Goal: Task Accomplishment & Management: Use online tool/utility

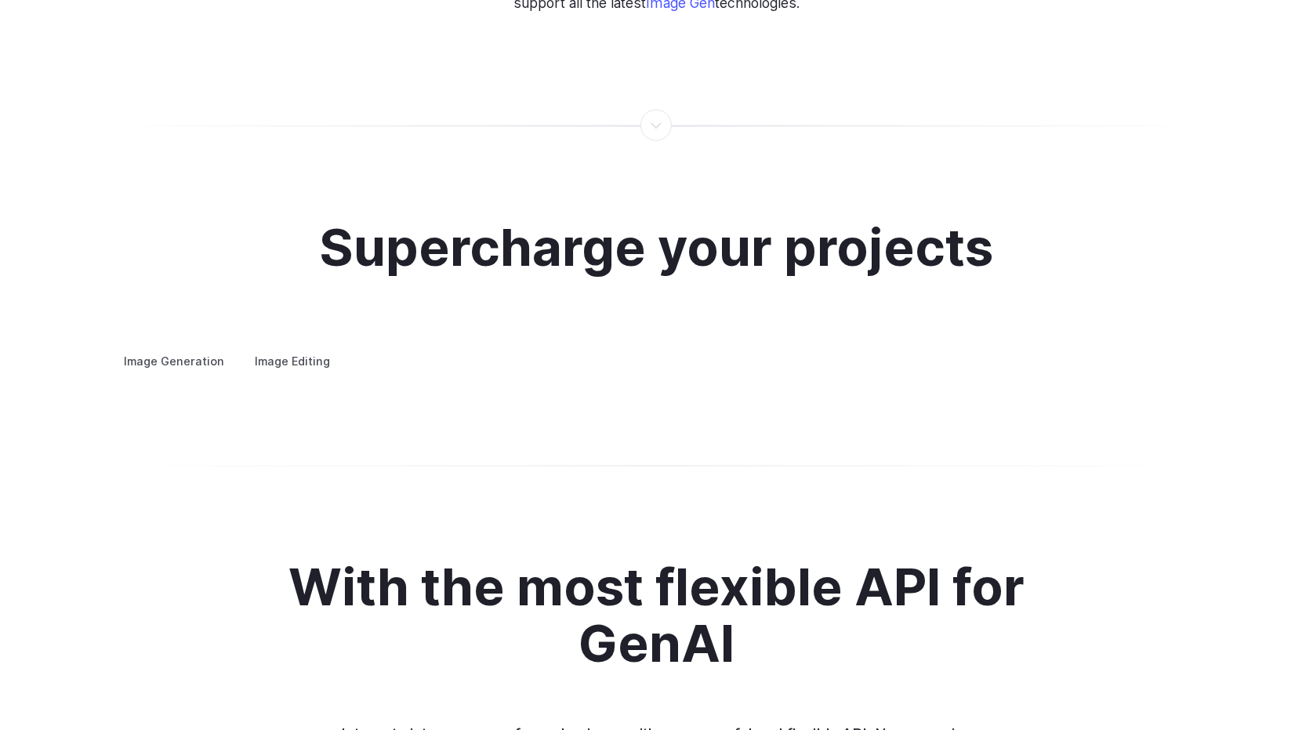
scroll to position [2900, 0]
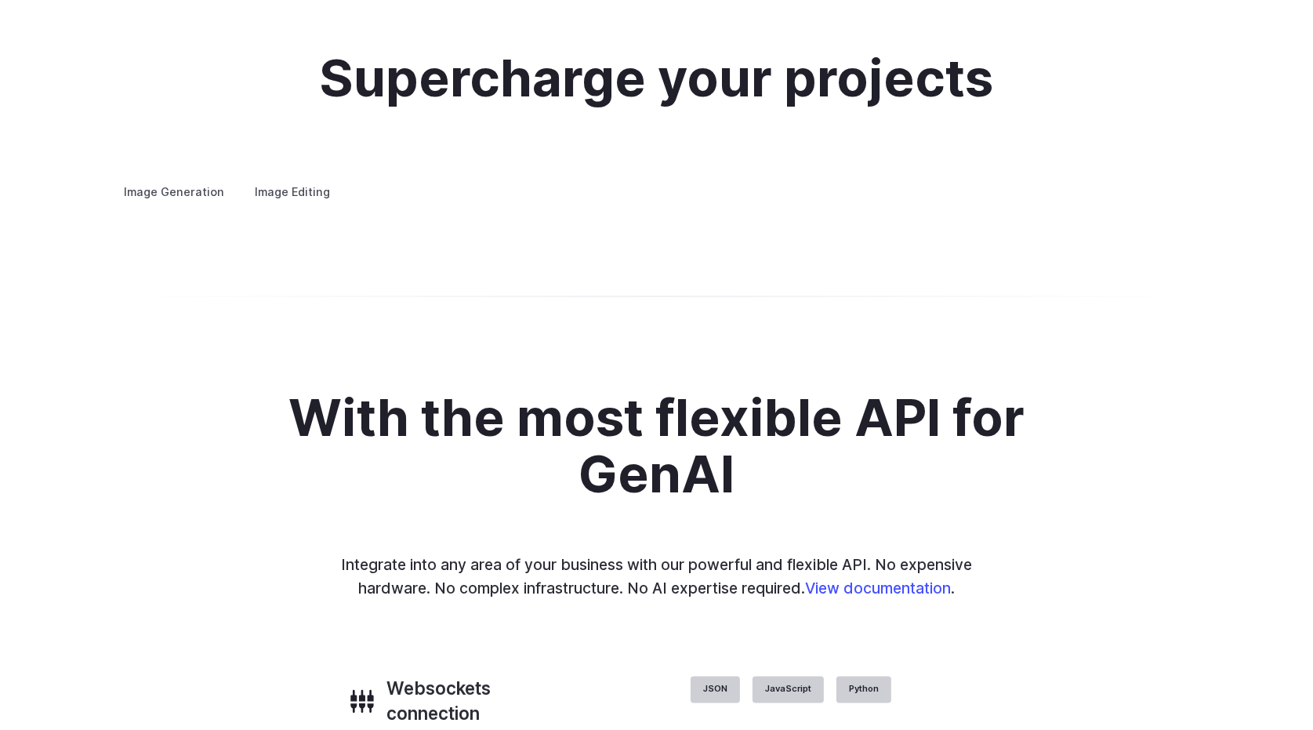
click at [0, 0] on details "Product design Quickly design and visualize new product lines, accessories, or …" at bounding box center [0, 0] width 0 height 0
click at [0, 0] on summary "Product design" at bounding box center [0, 0] width 0 height 0
click at [310, 178] on label "Image Editing" at bounding box center [293, 191] width 102 height 27
click at [0, 0] on summary "Inpainting" at bounding box center [0, 0] width 0 height 0
click at [0, 0] on img at bounding box center [0, 0] width 0 height 0
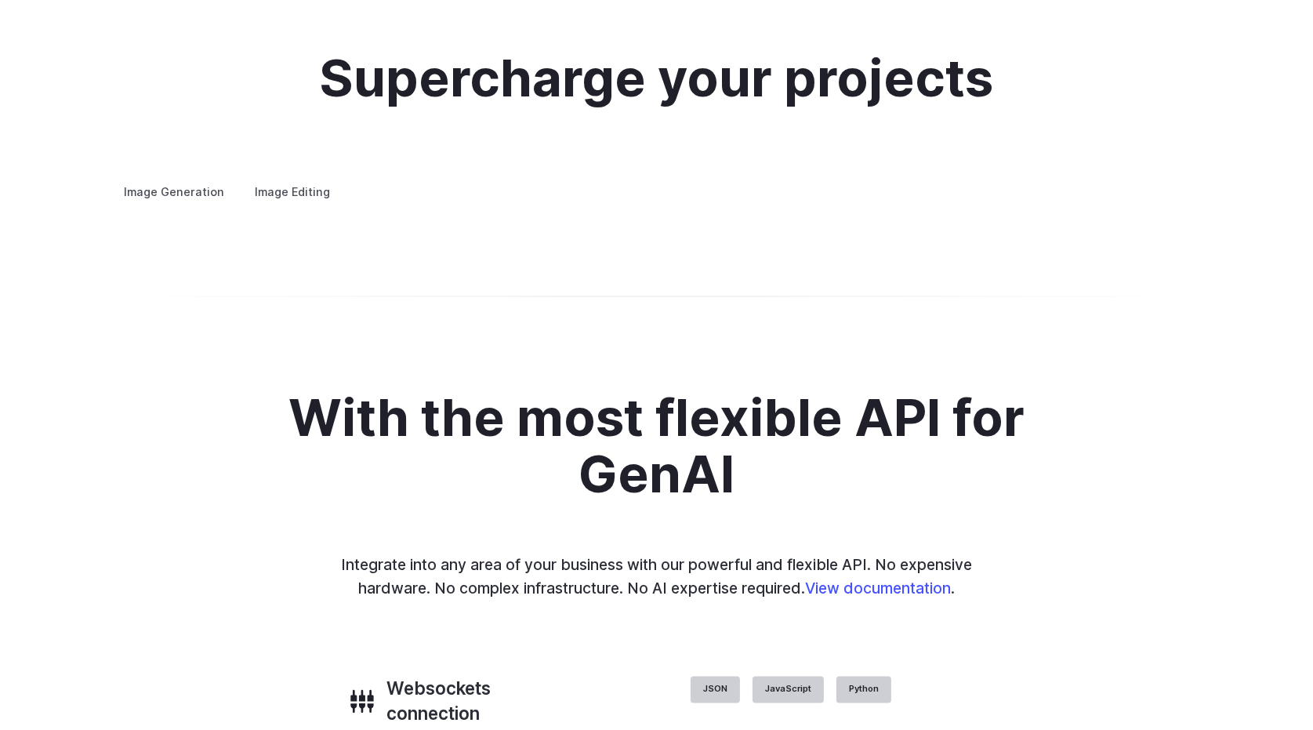
click at [0, 0] on summary "Background Removal" at bounding box center [0, 0] width 0 height 0
click at [0, 0] on img at bounding box center [0, 0] width 0 height 0
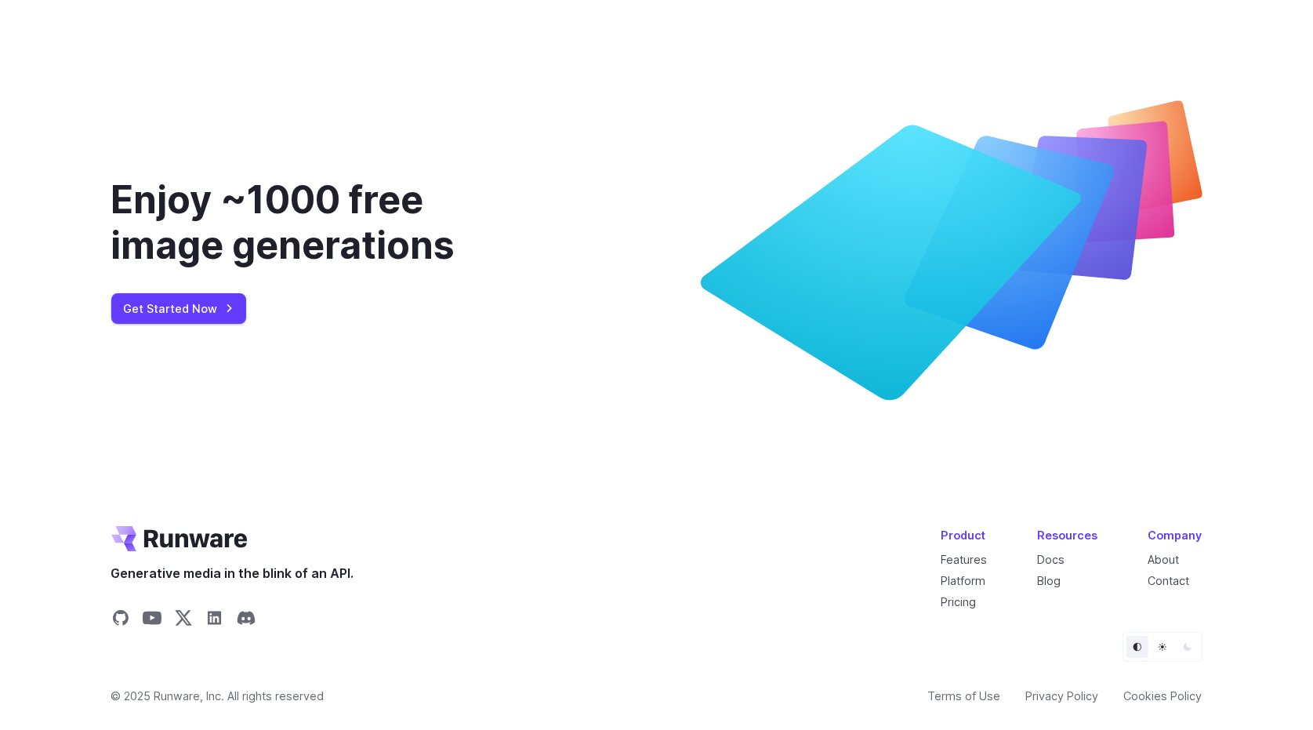
scroll to position [5835, 0]
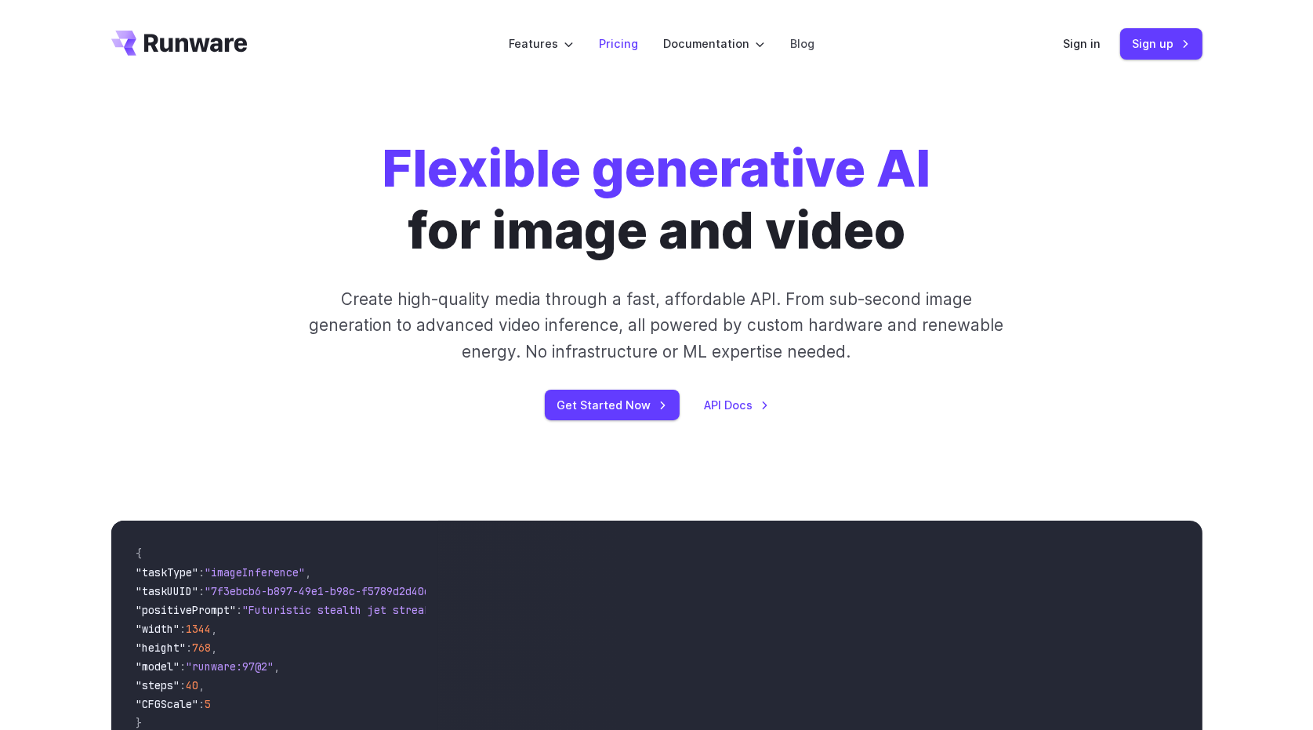
click at [618, 55] on li "Pricing" at bounding box center [618, 43] width 64 height 43
click at [618, 48] on link "Pricing" at bounding box center [618, 43] width 39 height 18
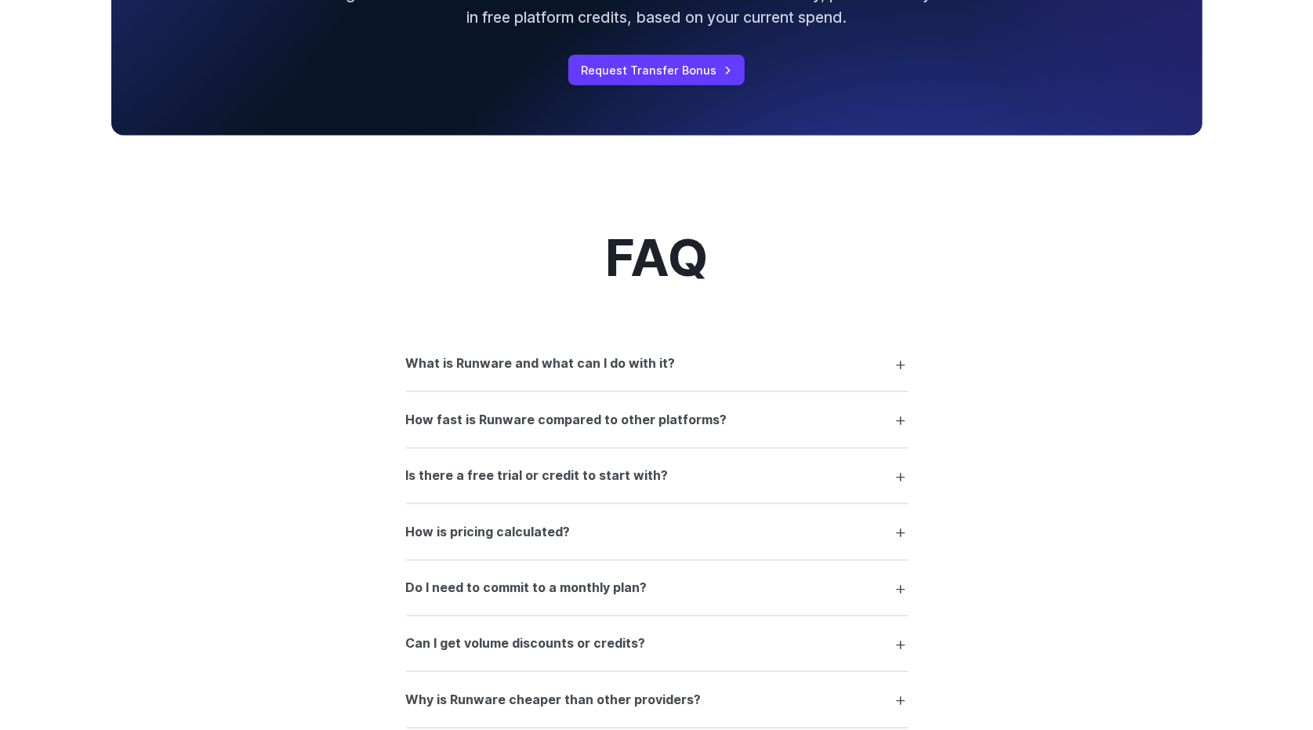
scroll to position [2038, 0]
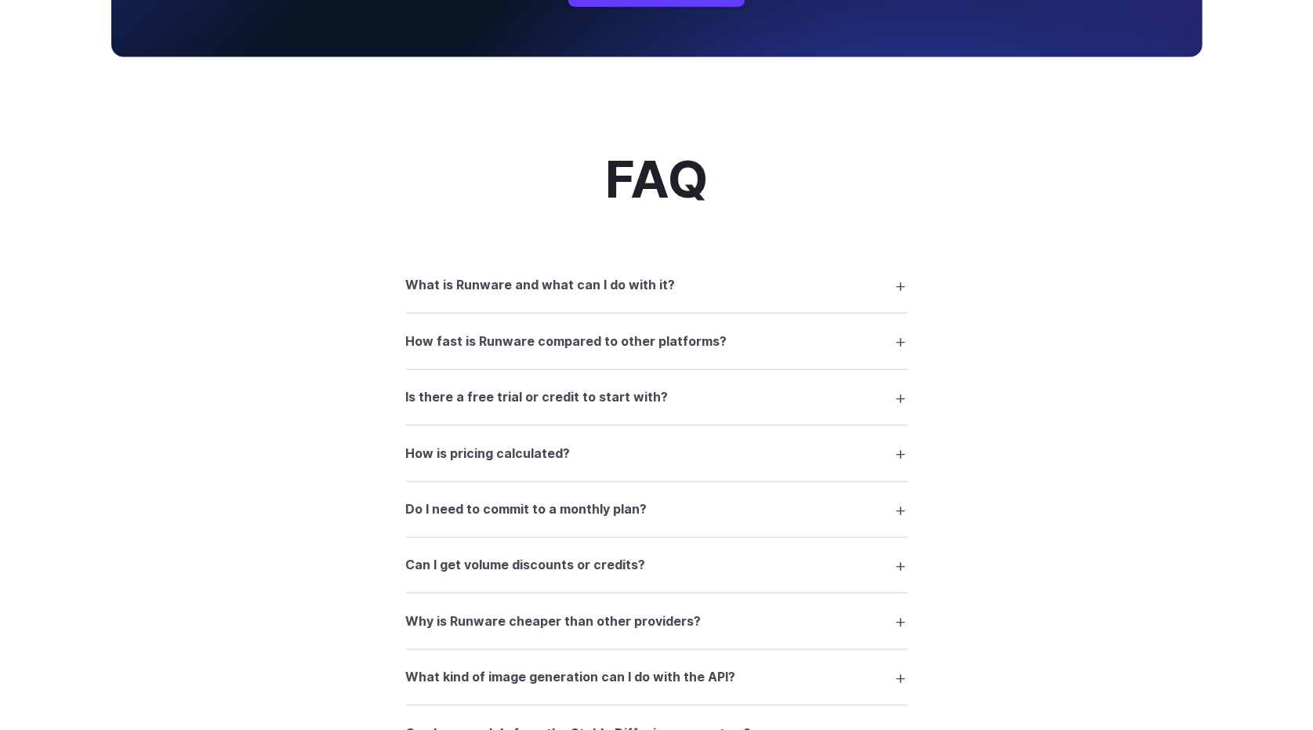
click at [669, 349] on h3 "How fast is Runware compared to other platforms?" at bounding box center [566, 342] width 321 height 20
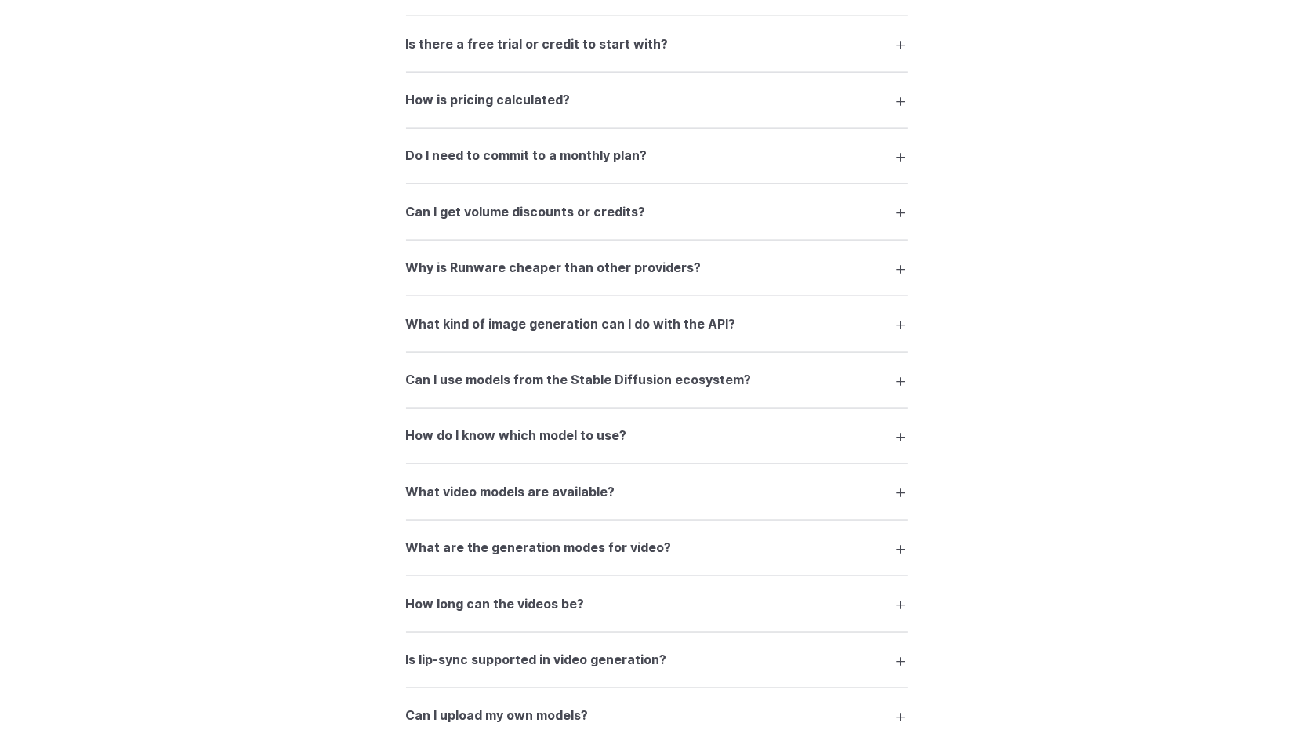
scroll to position [2508, 0]
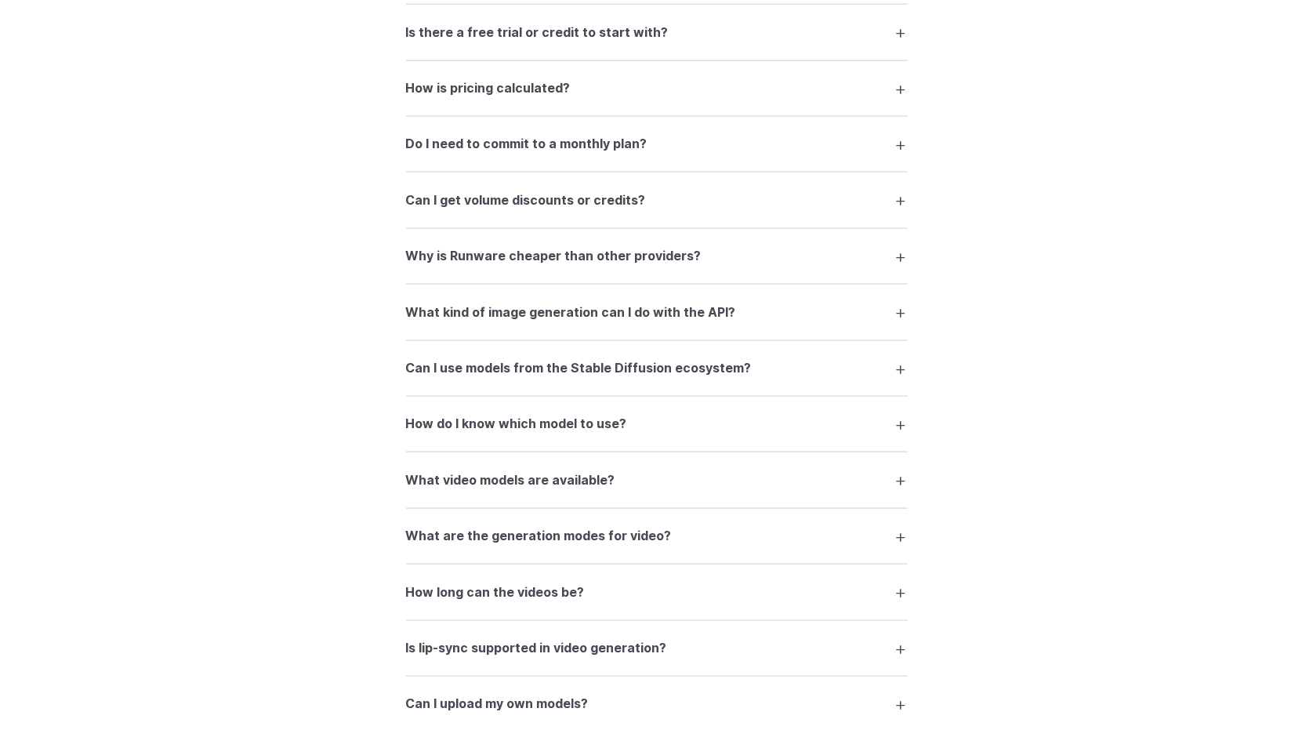
click at [652, 266] on h3 "Why is Runware cheaper than other providers?" at bounding box center [553, 256] width 295 height 20
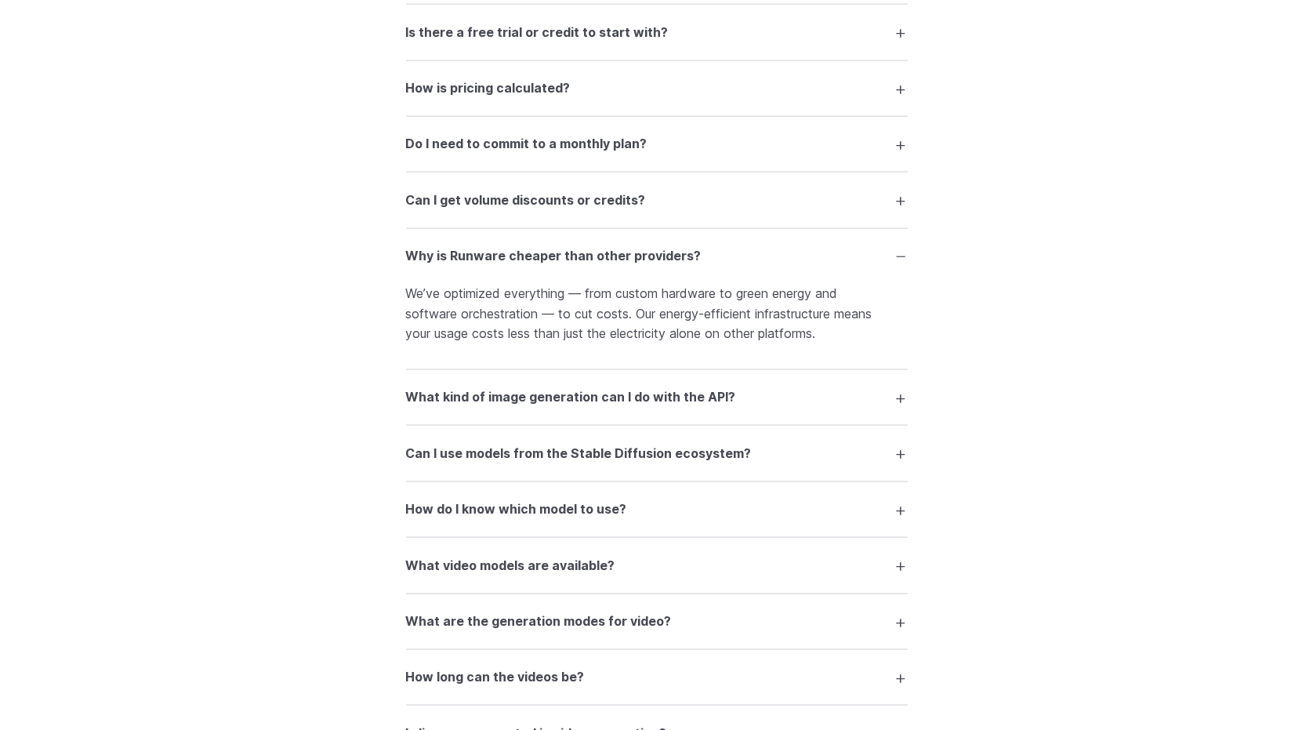
click at [652, 266] on h3 "Why is Runware cheaper than other providers?" at bounding box center [553, 256] width 295 height 20
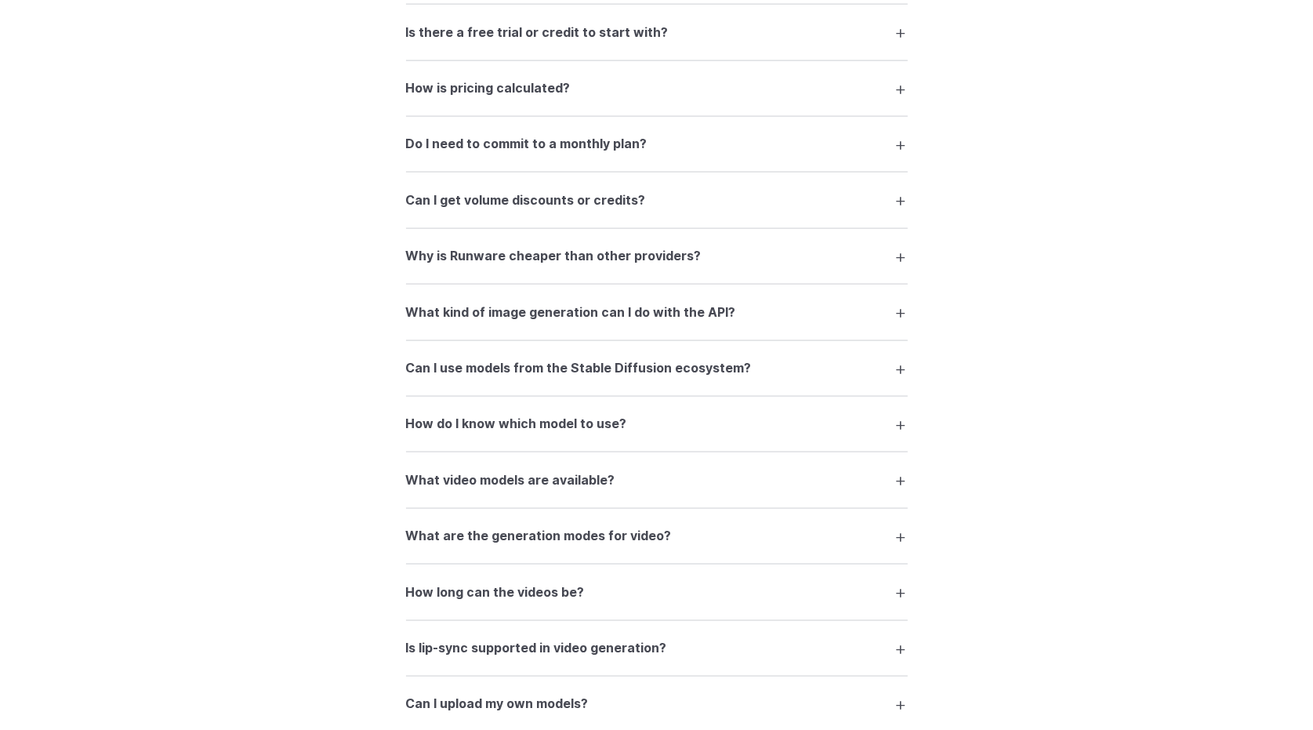
click at [662, 323] on h3 "What kind of image generation can I do with the API?" at bounding box center [571, 313] width 330 height 20
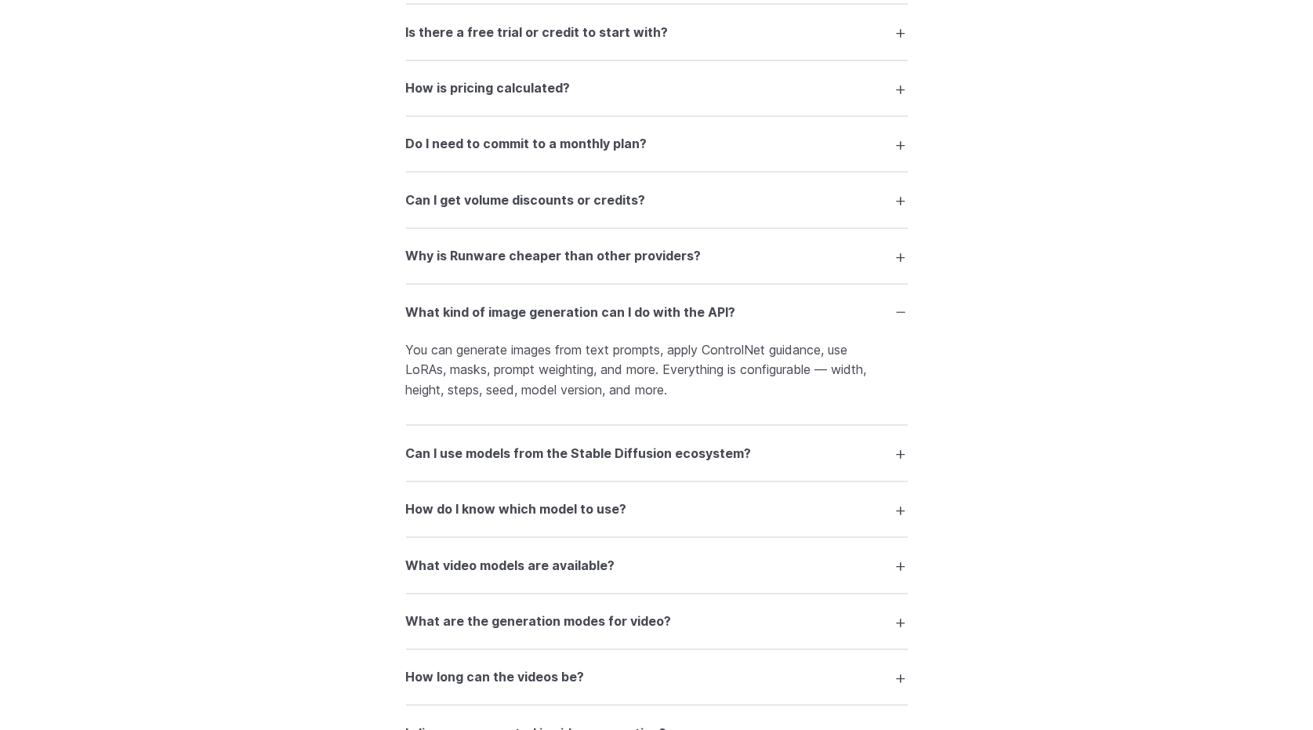
click at [662, 323] on h3 "What kind of image generation can I do with the API?" at bounding box center [571, 313] width 330 height 20
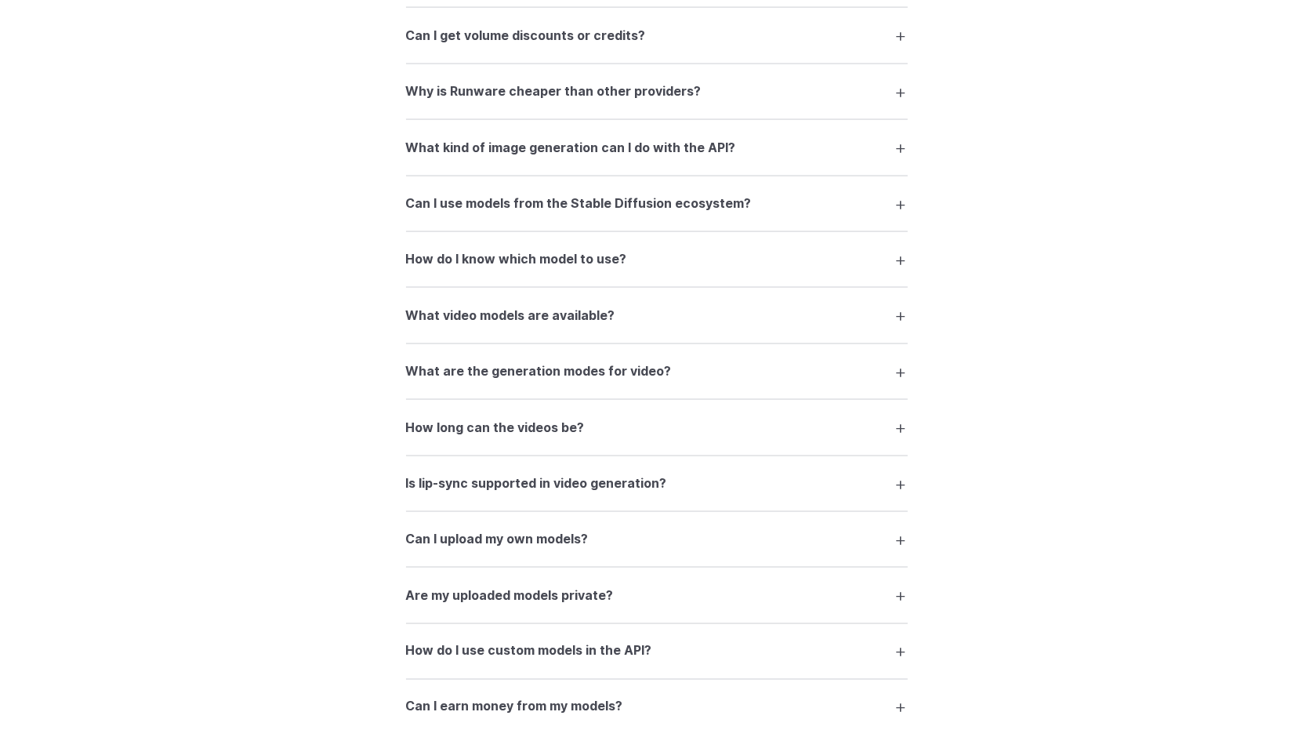
scroll to position [2822, 0]
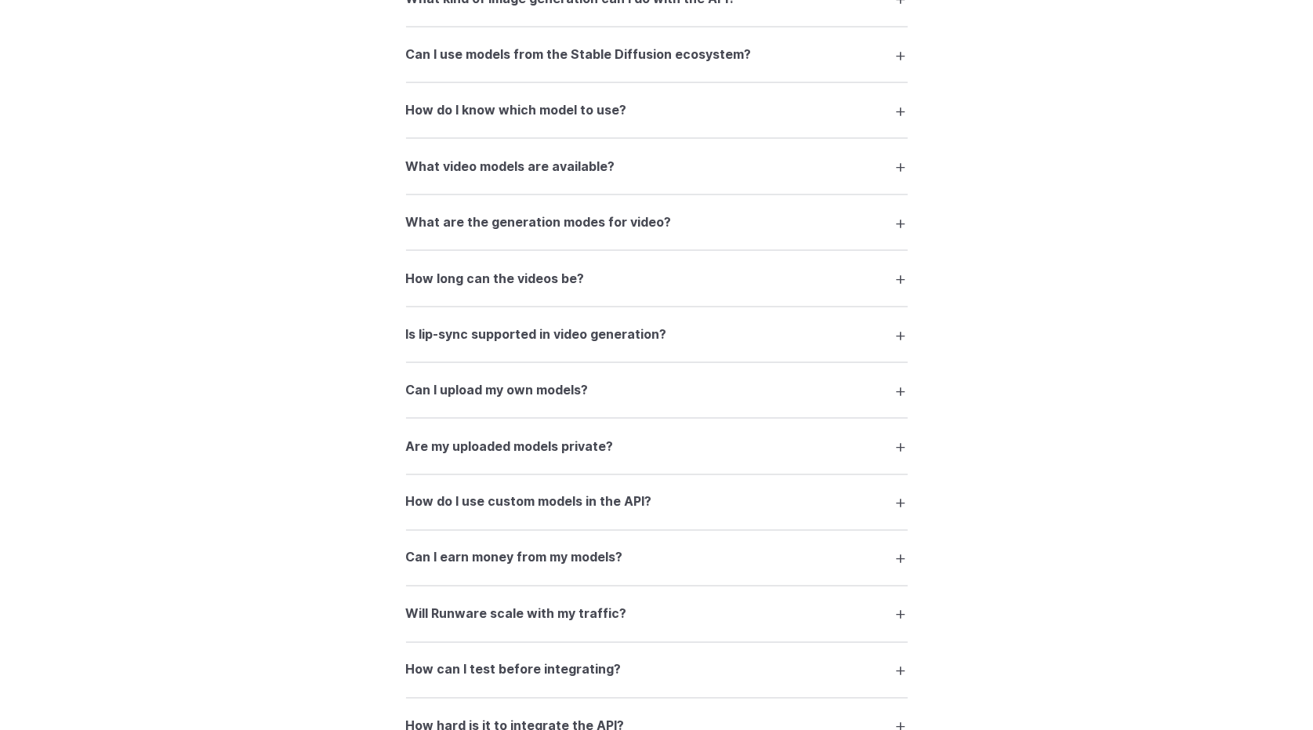
click at [654, 345] on h3 "Is lip-sync supported in video generation?" at bounding box center [536, 334] width 261 height 20
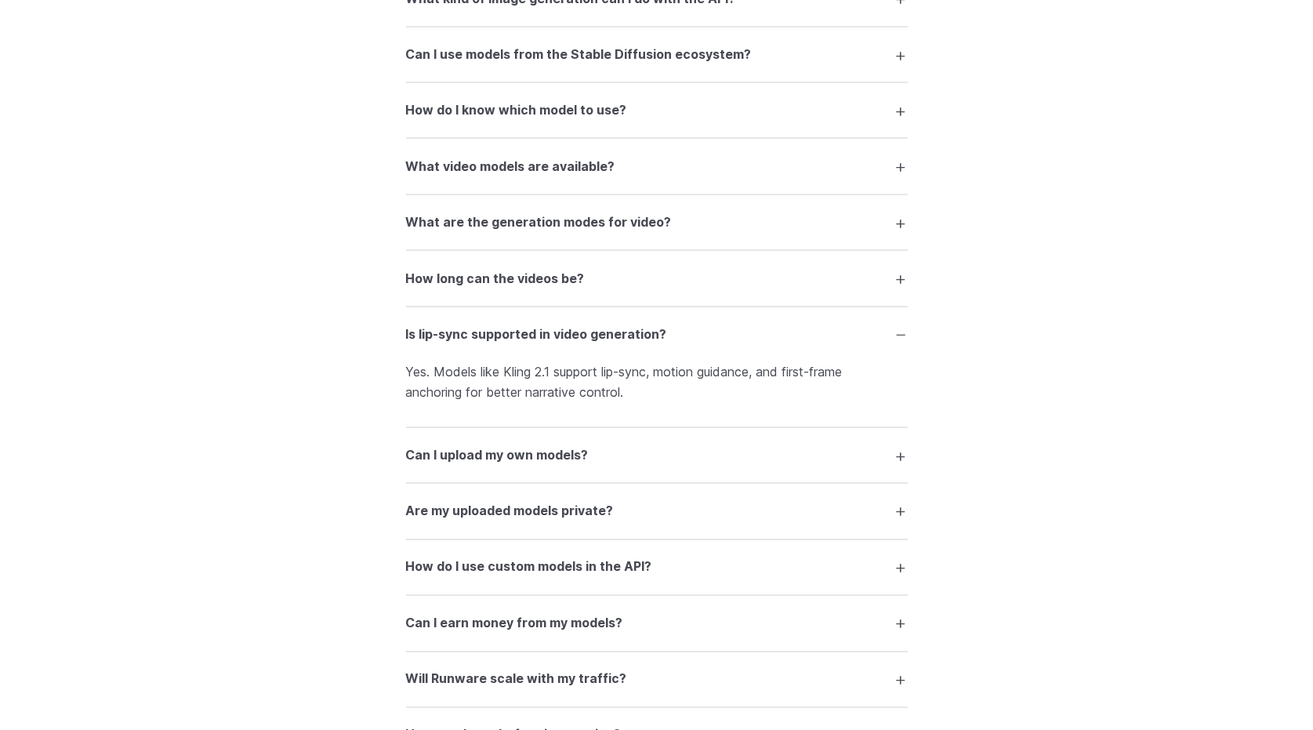
click at [654, 345] on h3 "Is lip-sync supported in video generation?" at bounding box center [536, 334] width 261 height 20
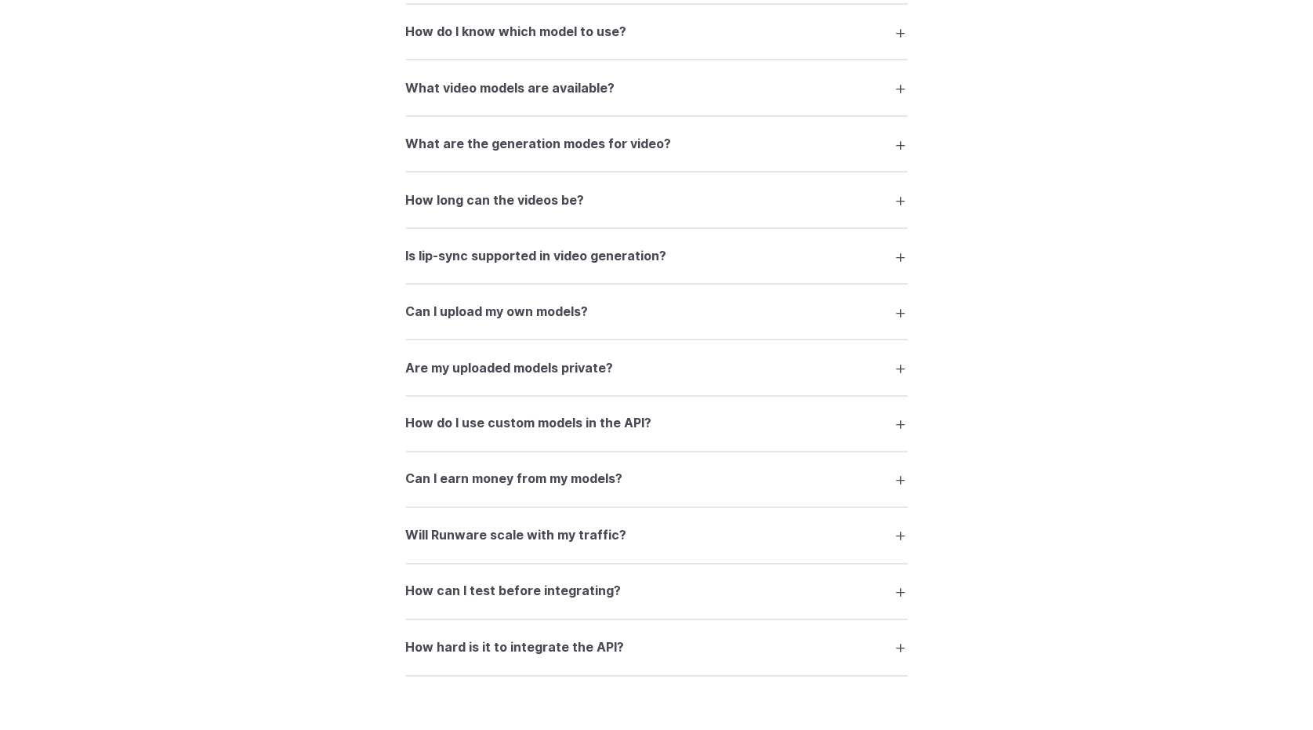
scroll to position [2978, 0]
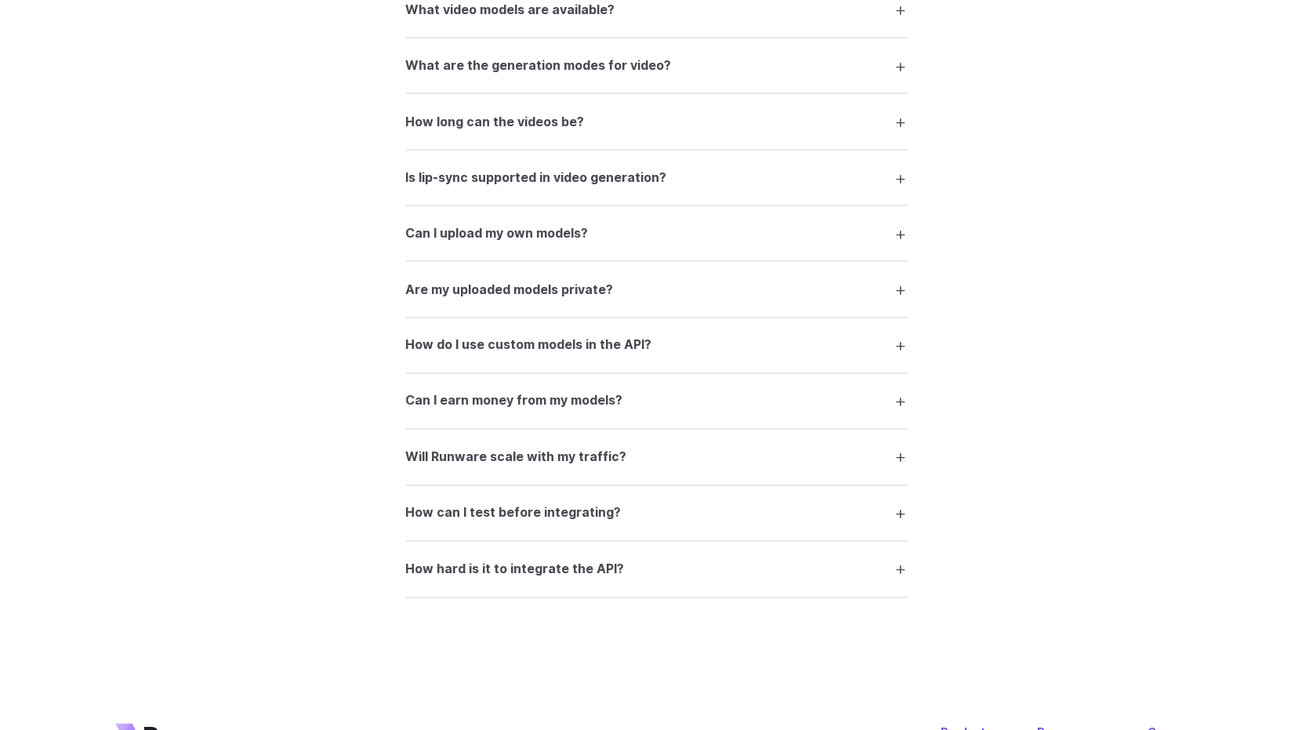
click at [647, 416] on summary "Can I earn money from my models?" at bounding box center [657, 401] width 502 height 30
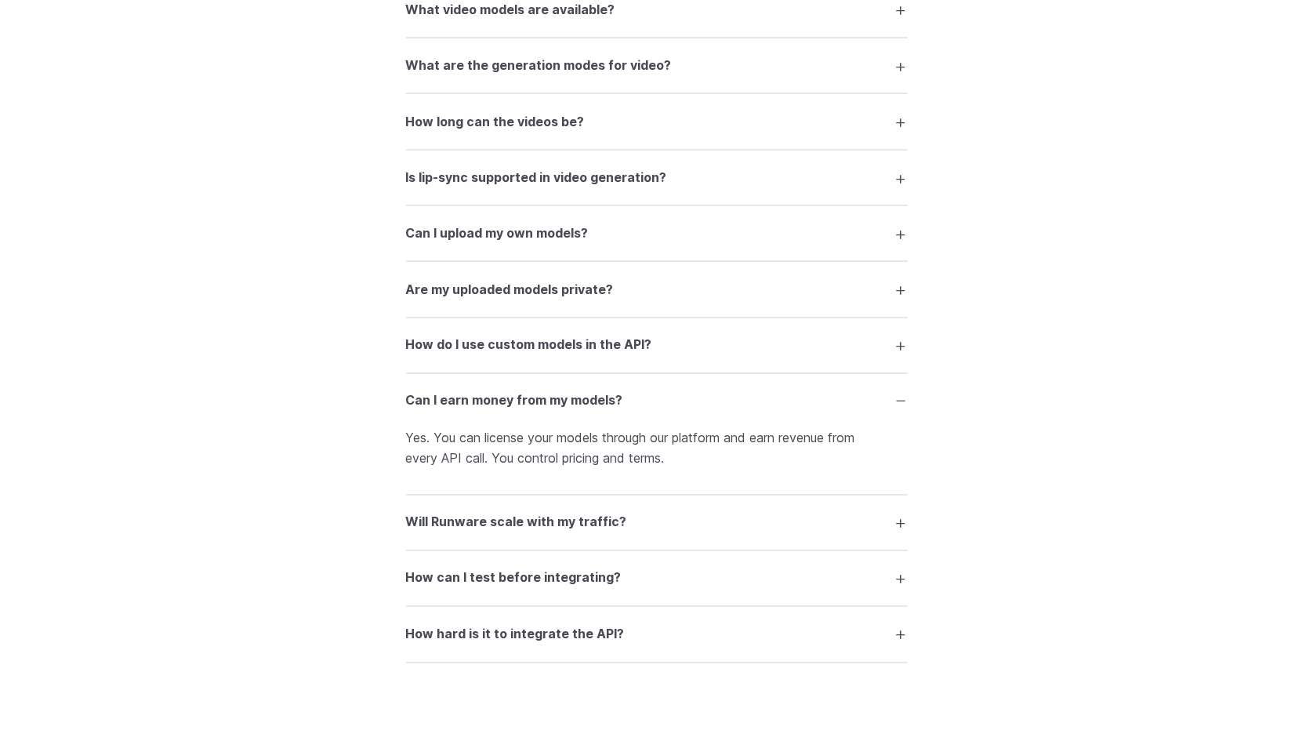
click at [646, 416] on summary "Can I earn money from my models?" at bounding box center [657, 401] width 502 height 30
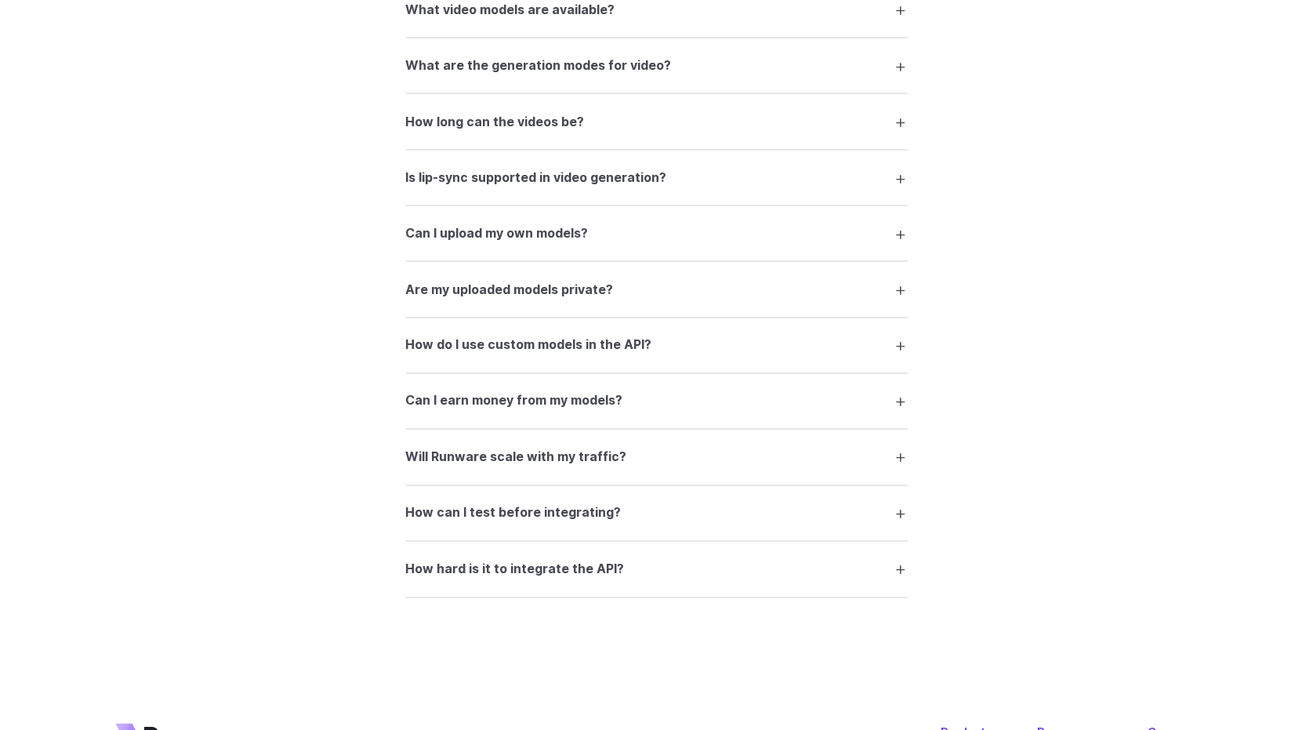
click at [662, 303] on summary "Are my uploaded models private?" at bounding box center [657, 289] width 502 height 30
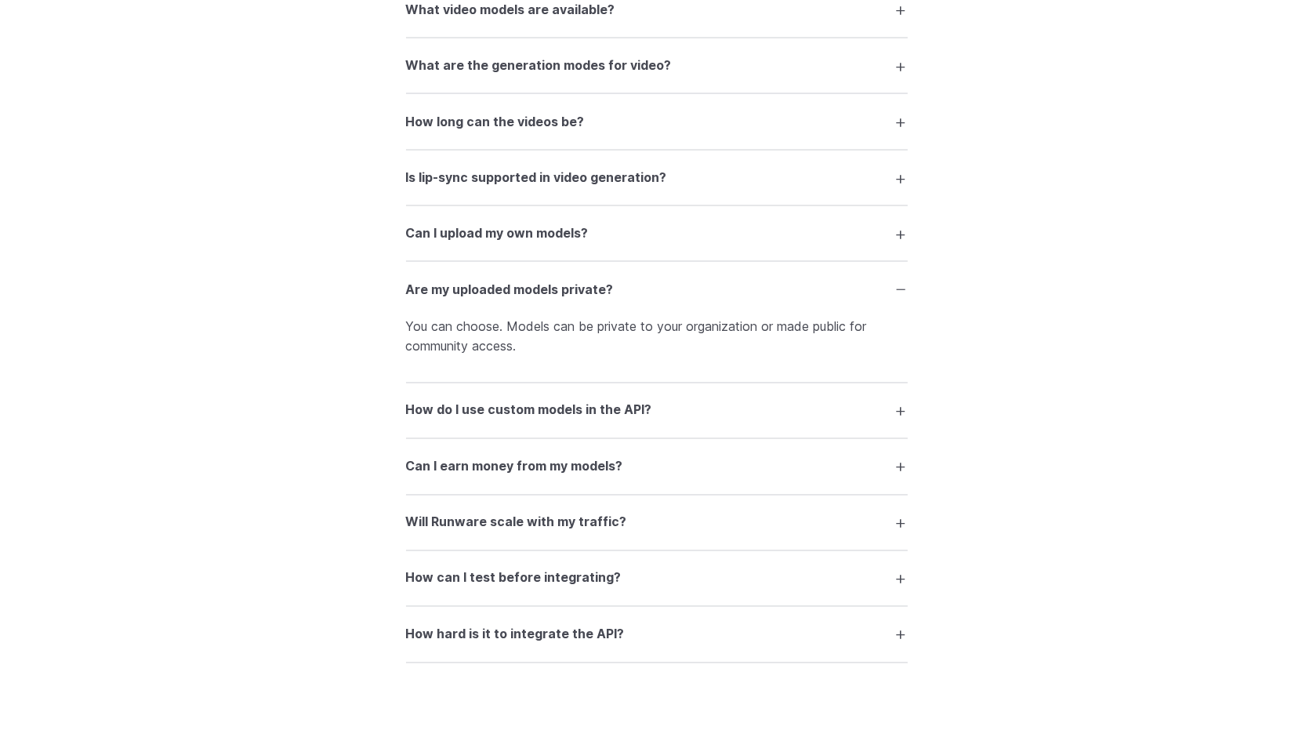
click at [662, 303] on summary "Are my uploaded models private?" at bounding box center [657, 289] width 502 height 30
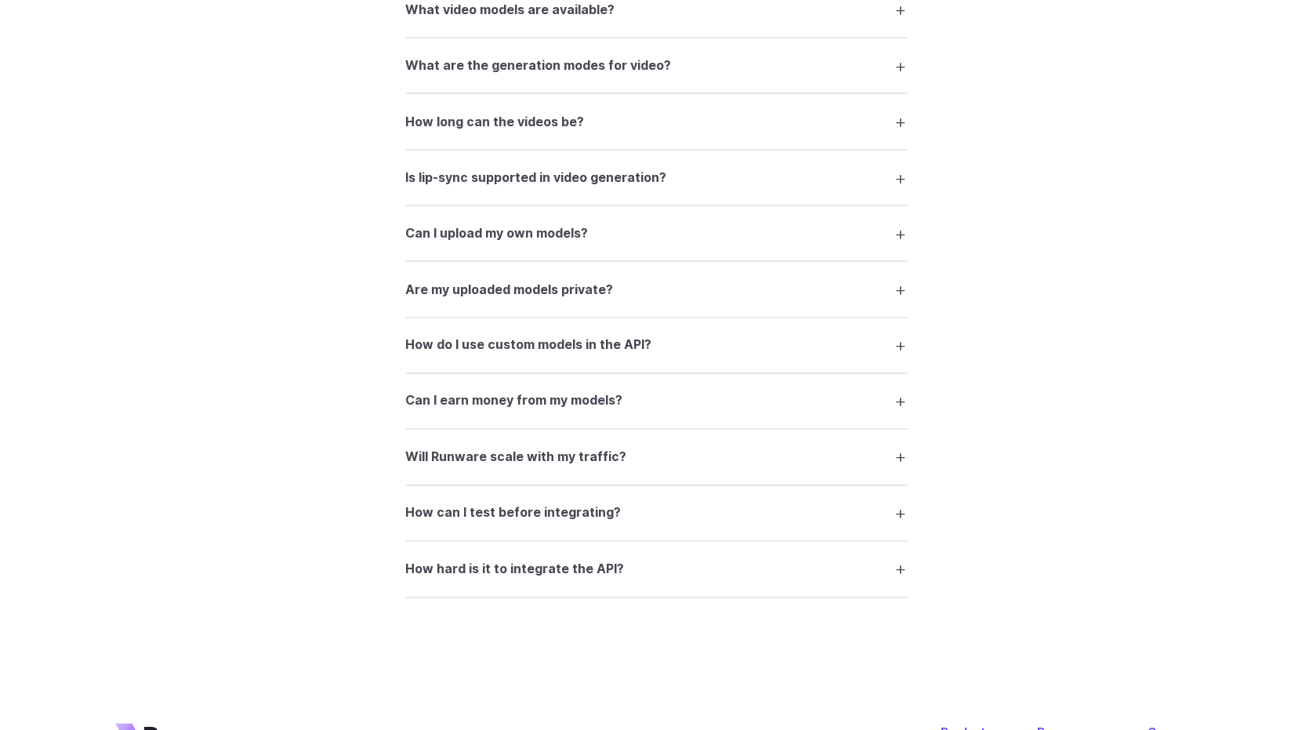
click at [683, 248] on summary "Can I upload my own models?" at bounding box center [657, 234] width 502 height 30
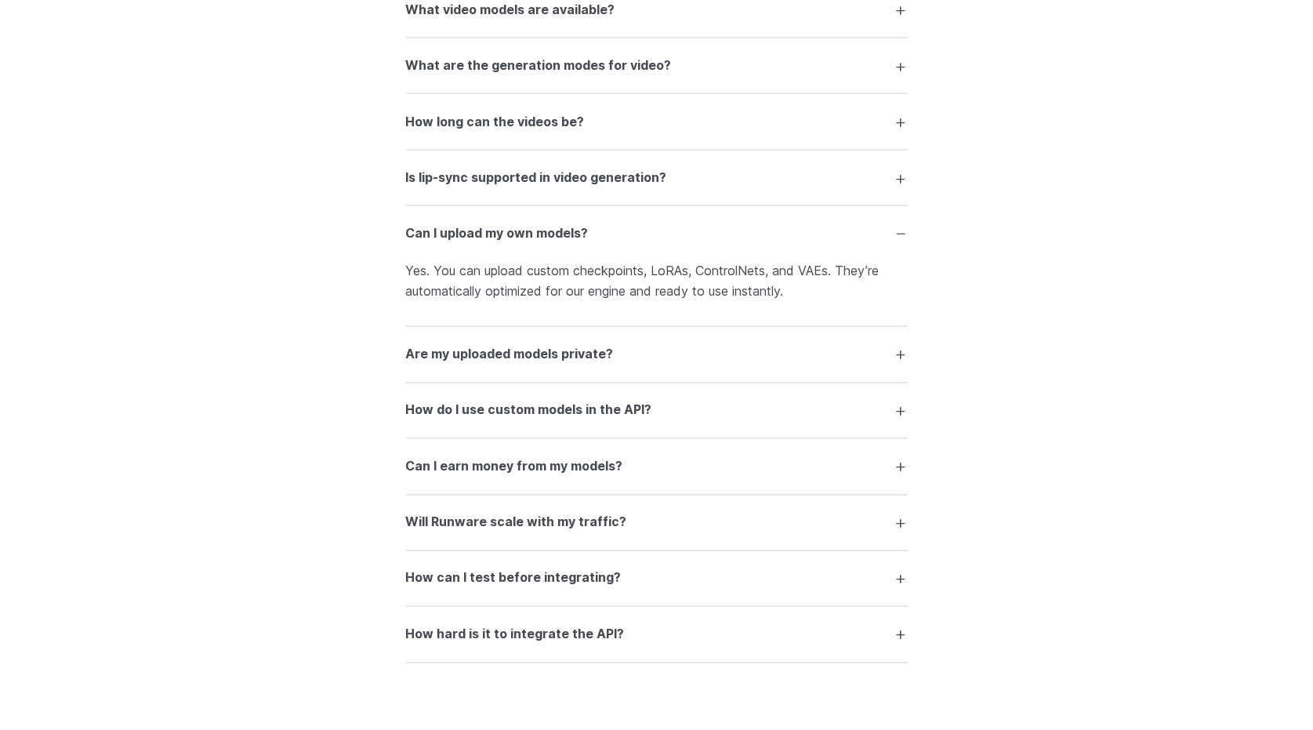
click at [685, 248] on summary "Can I upload my own models?" at bounding box center [657, 234] width 502 height 30
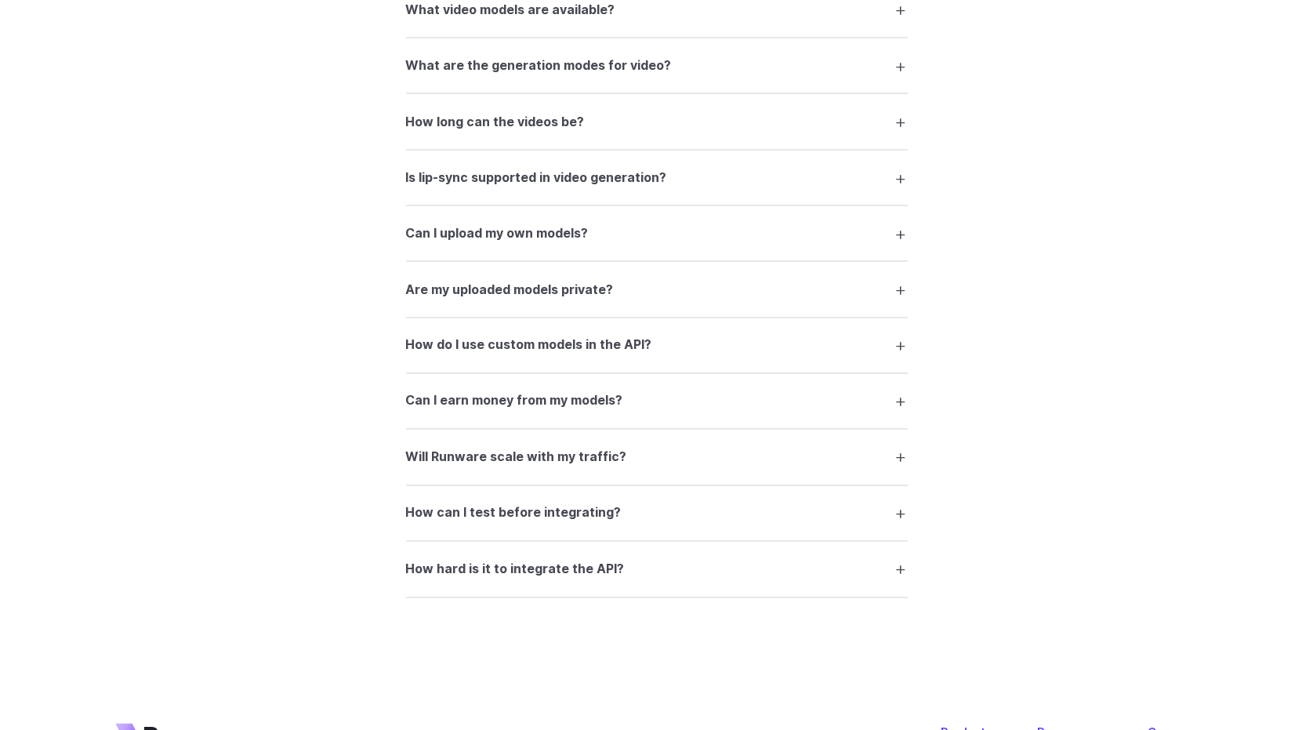
click at [610, 579] on h3 "How hard is it to integrate the API?" at bounding box center [515, 570] width 219 height 20
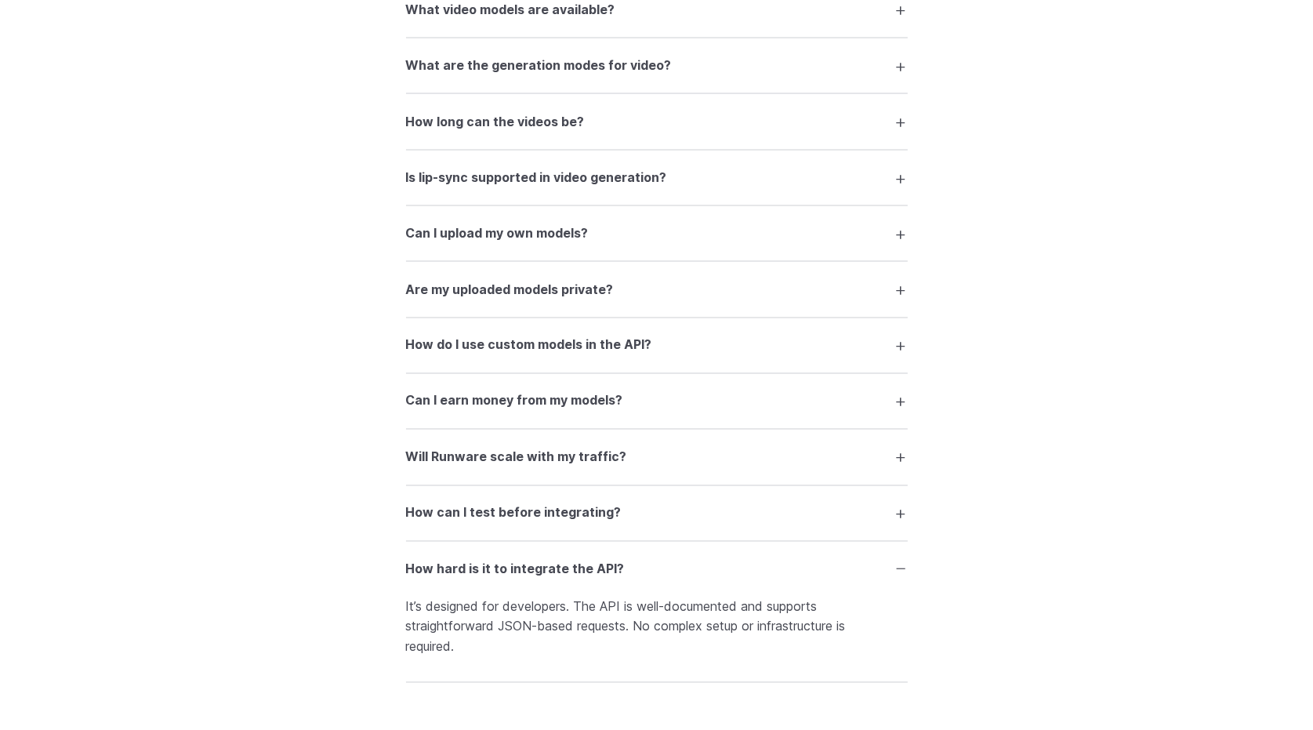
click at [621, 584] on summary "How hard is it to integrate the API?" at bounding box center [657, 569] width 502 height 30
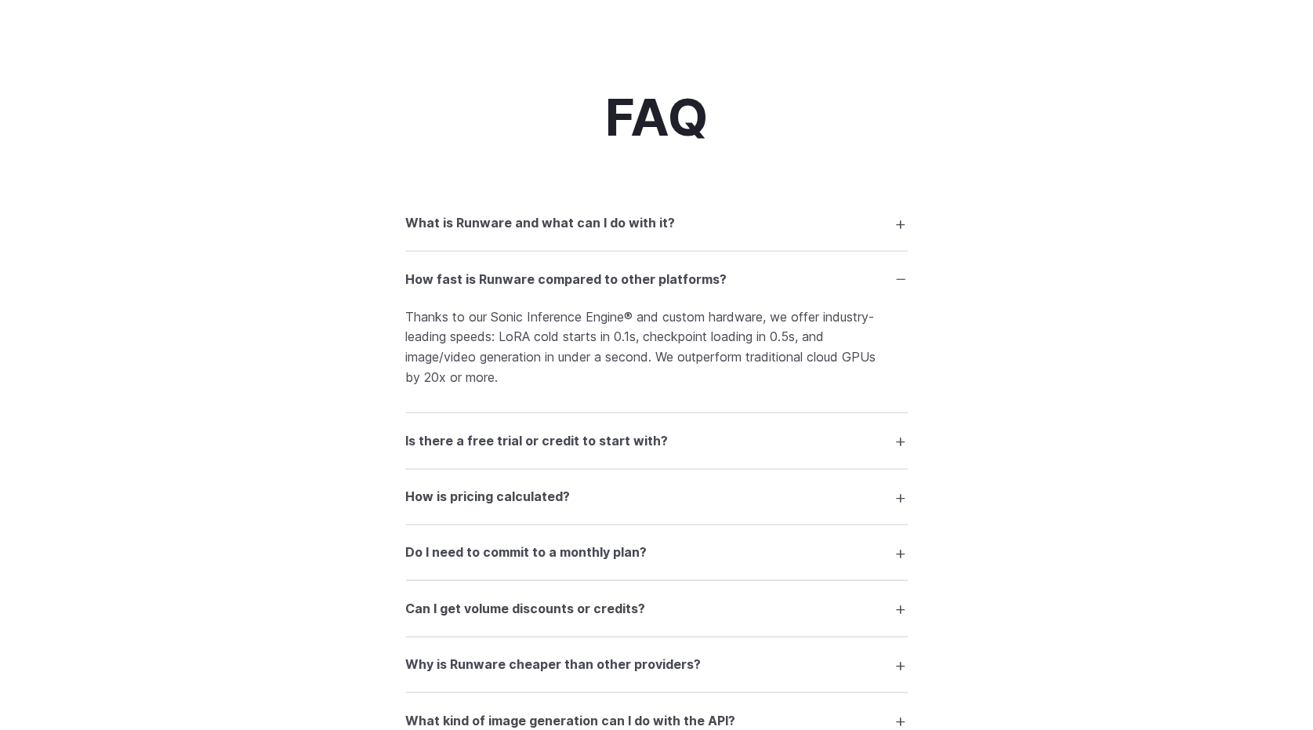
scroll to position [2179, 0]
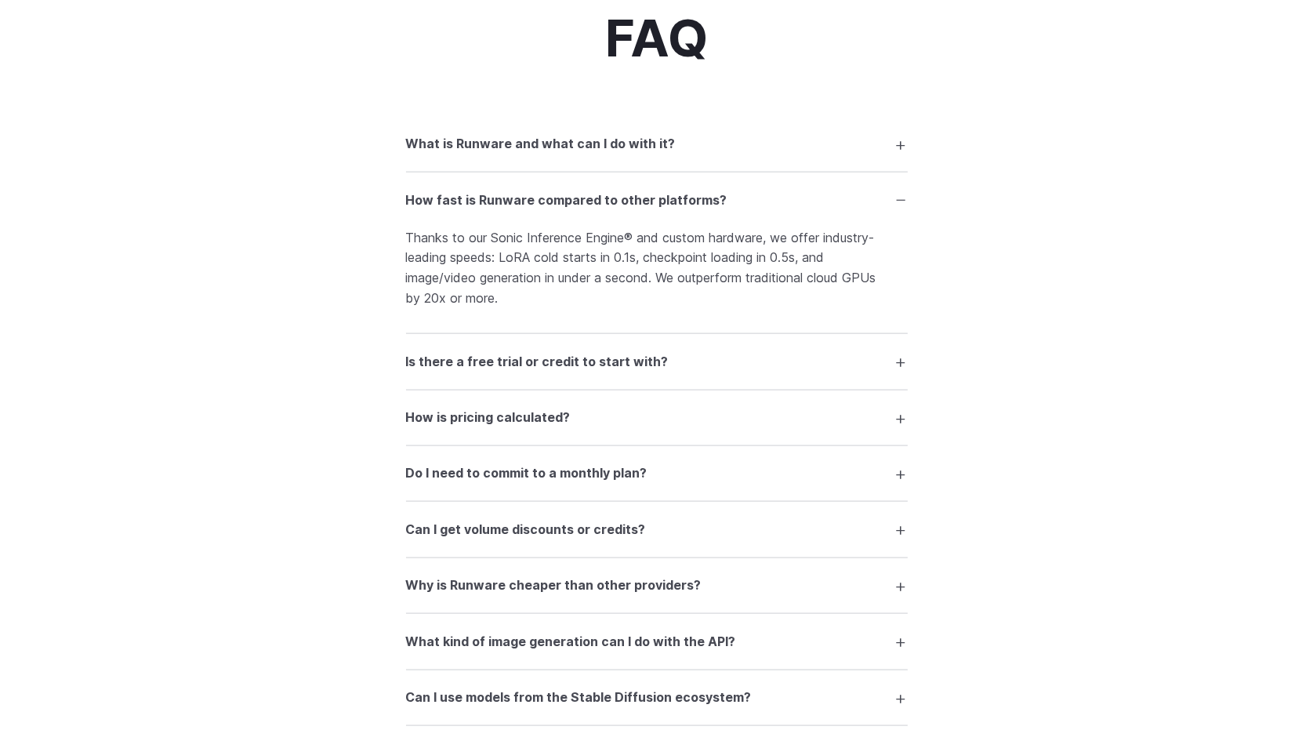
click at [631, 372] on h3 "Is there a free trial or credit to start with?" at bounding box center [537, 362] width 263 height 20
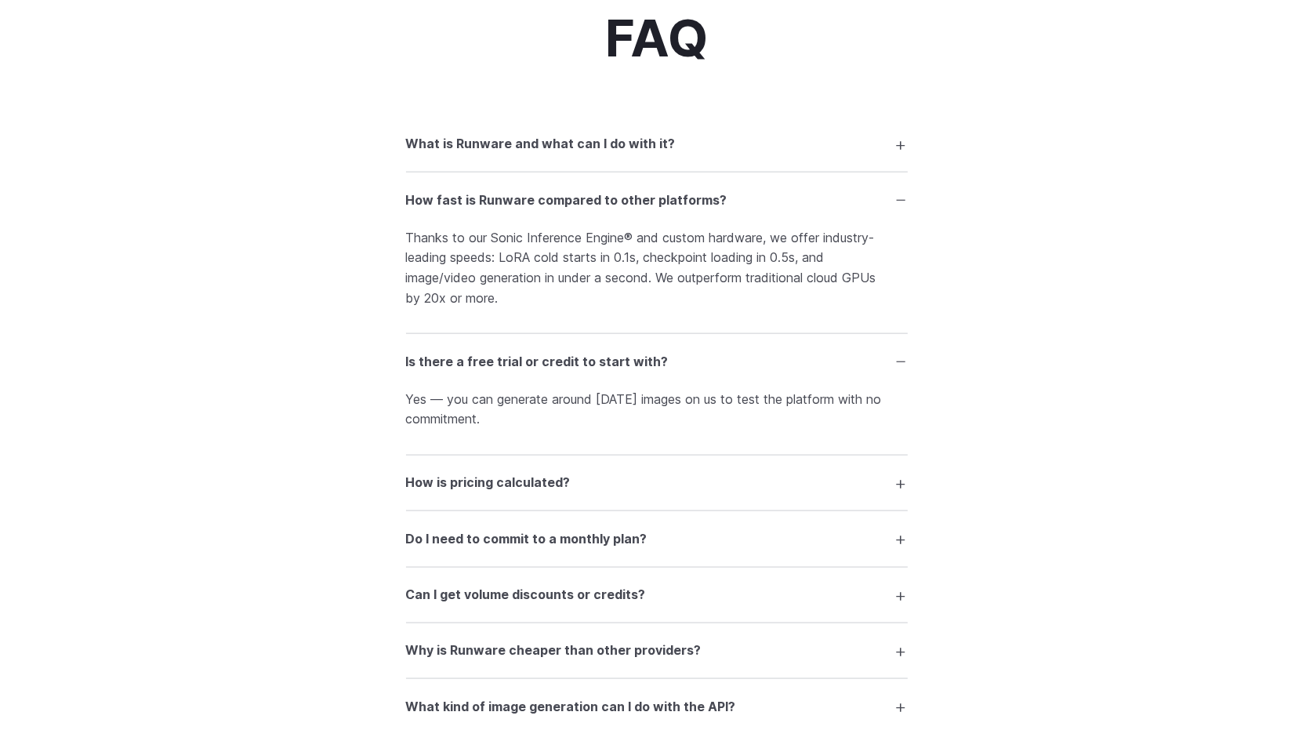
click at [631, 372] on h3 "Is there a free trial or credit to start with?" at bounding box center [537, 362] width 263 height 20
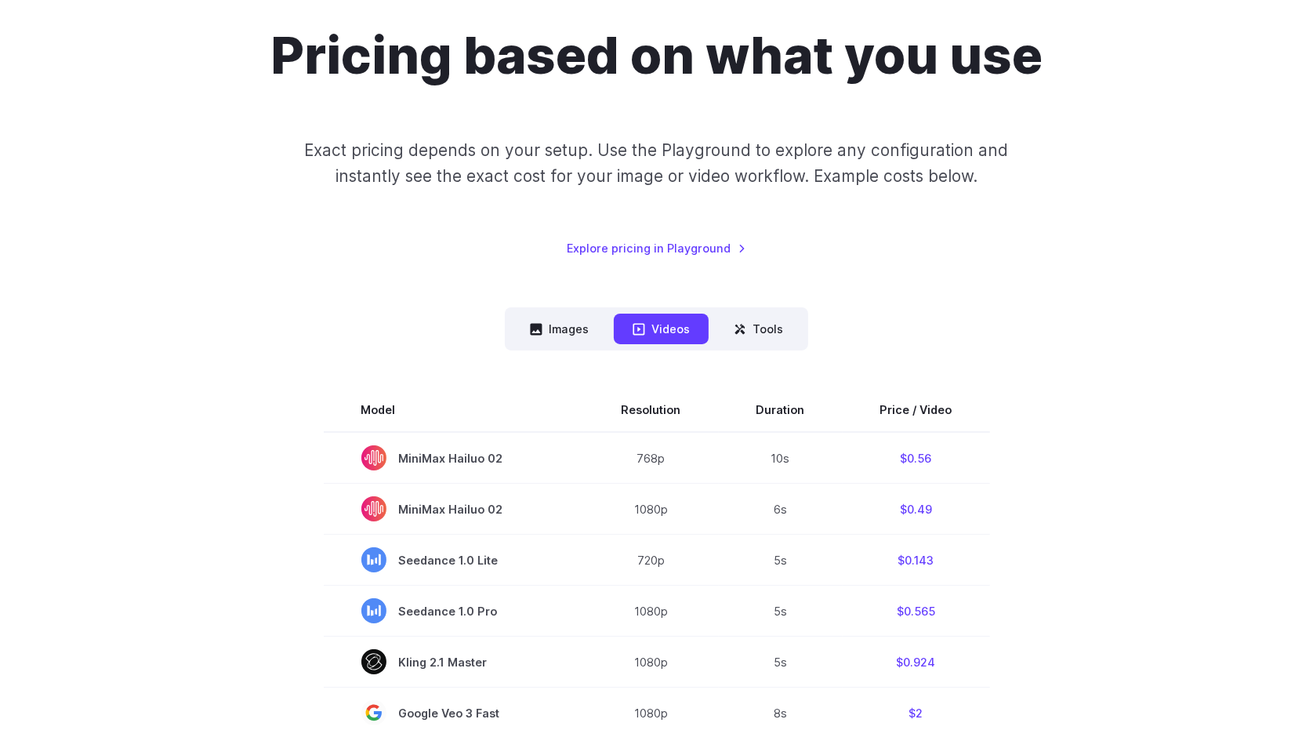
scroll to position [63, 0]
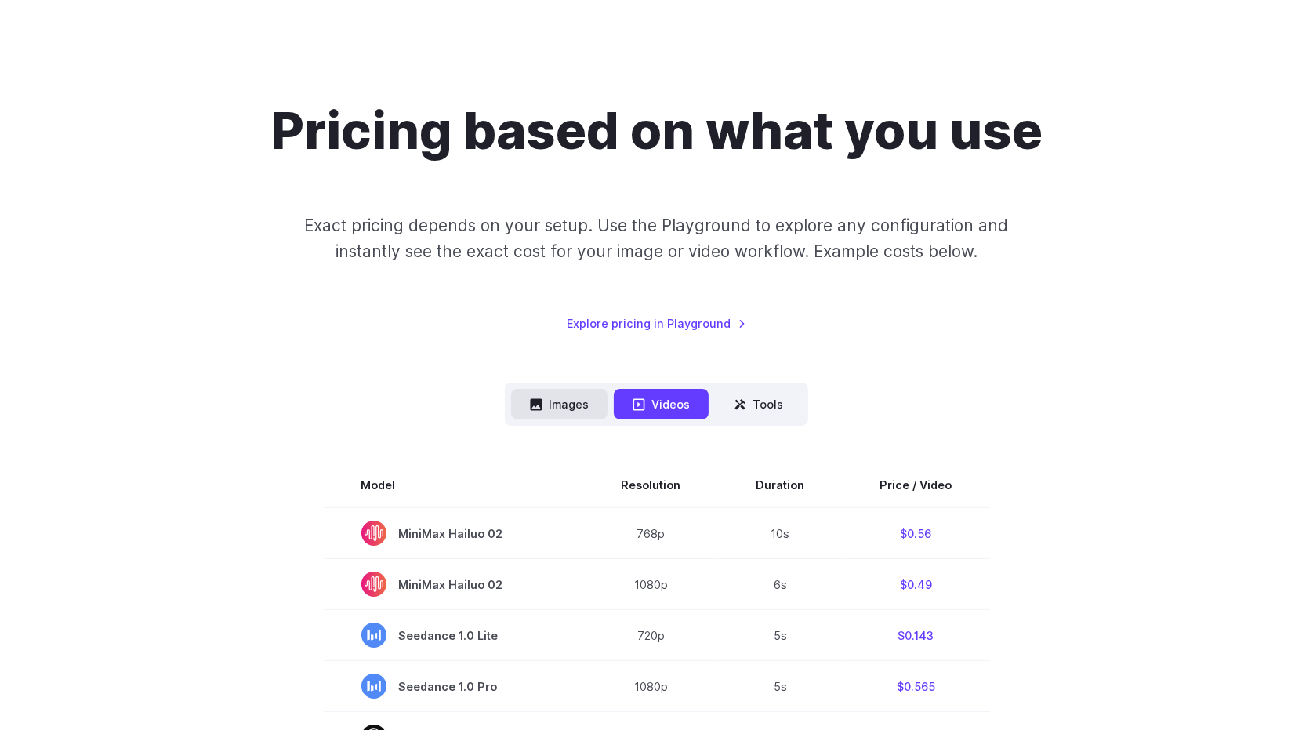
click at [575, 390] on button "Images" at bounding box center [559, 404] width 96 height 31
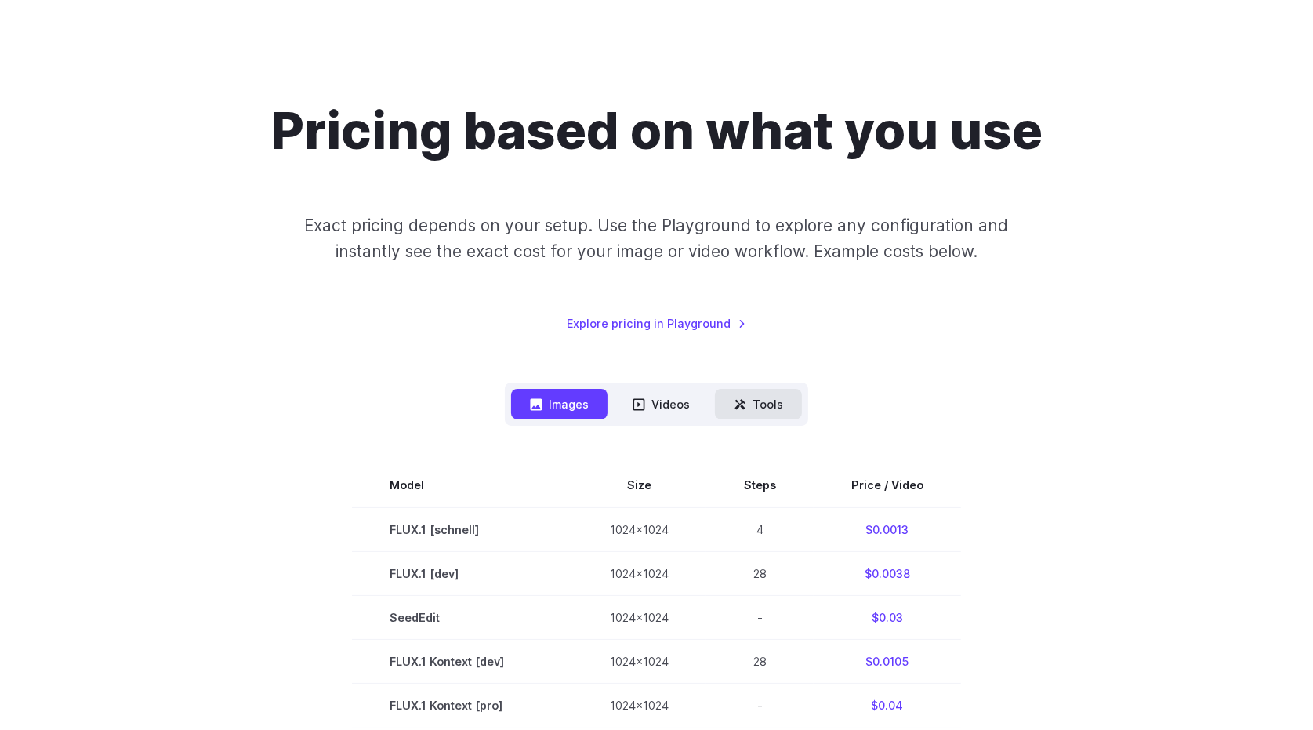
click at [765, 404] on button "Tools" at bounding box center [758, 404] width 87 height 31
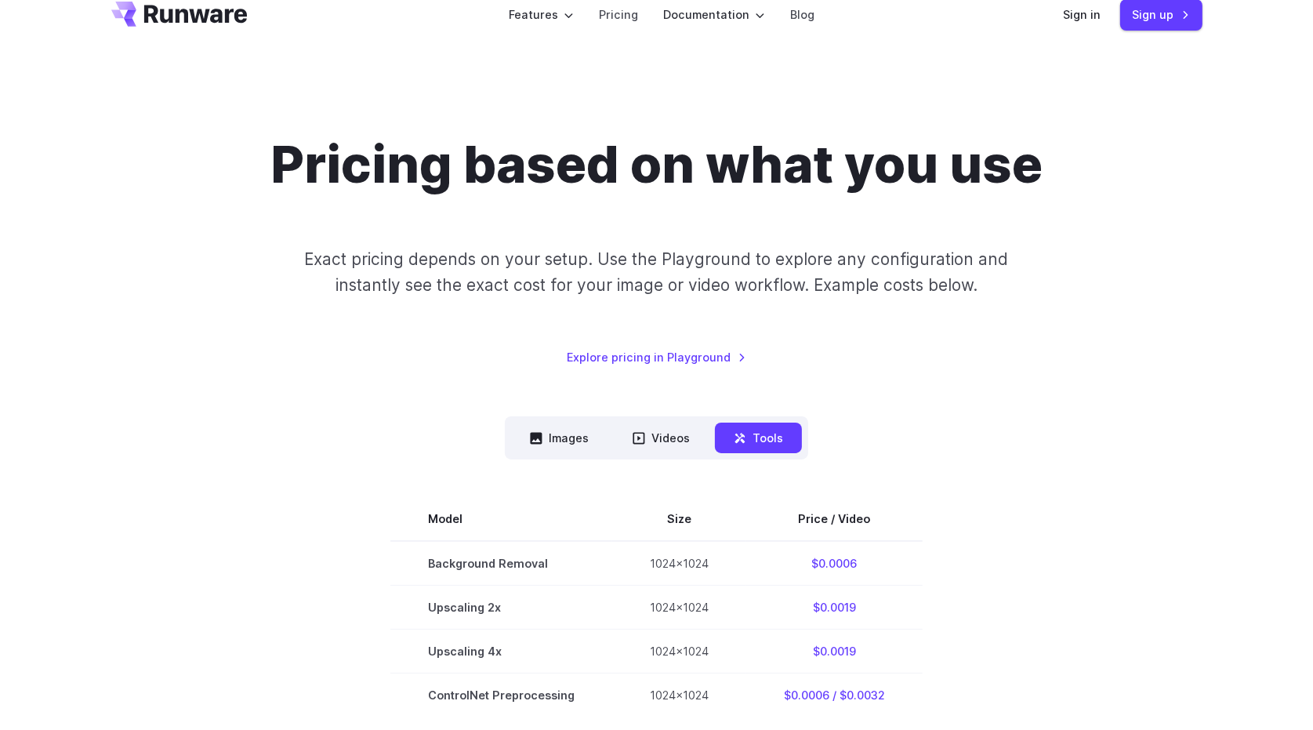
scroll to position [0, 0]
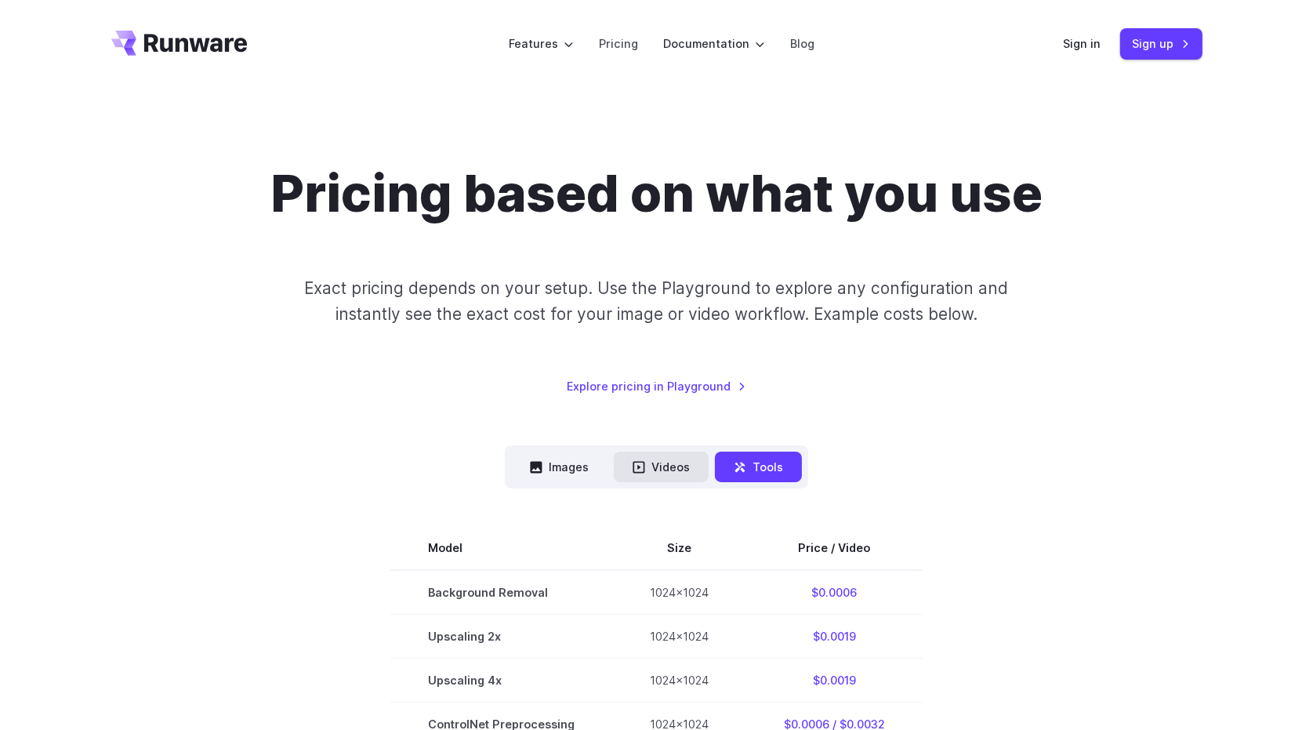
click at [668, 459] on button "Videos" at bounding box center [661, 466] width 95 height 31
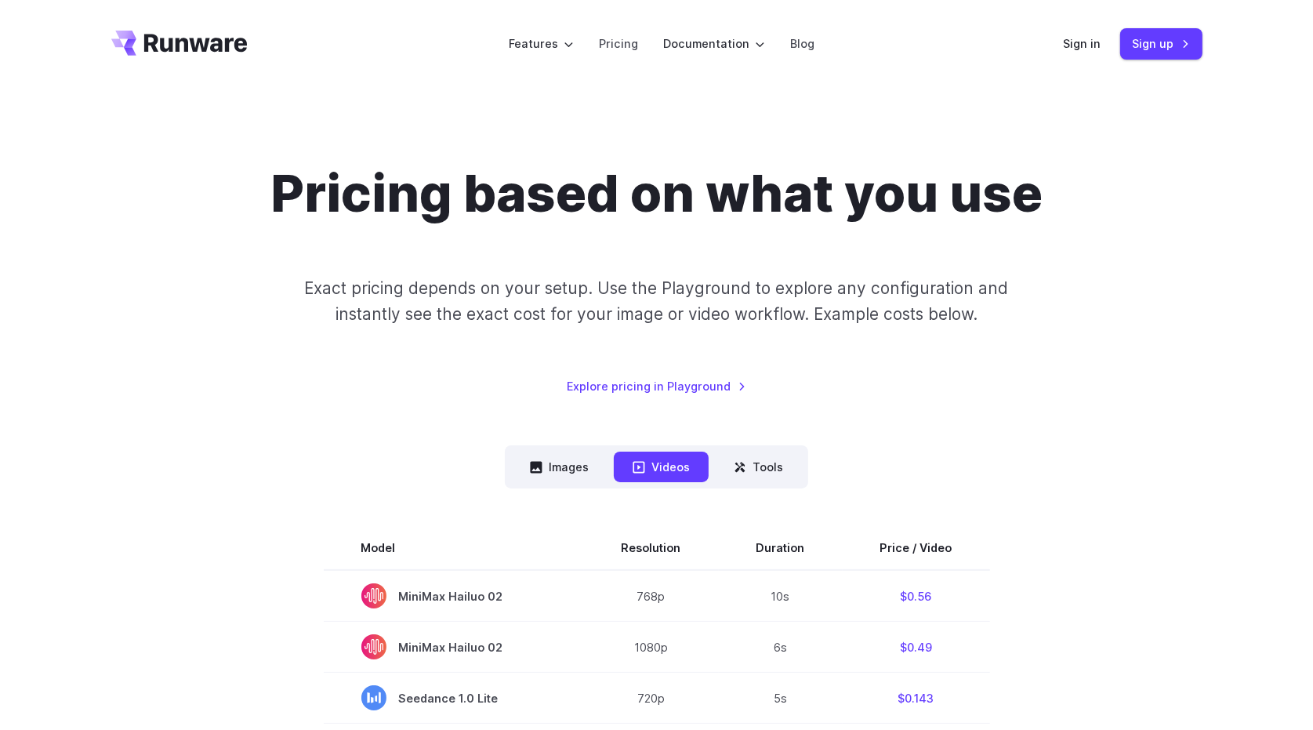
click at [1024, 368] on div "Pricing based on what you use Exact pricing depends on your setup. Use the Play…" at bounding box center [656, 279] width 1091 height 232
click at [1149, 42] on link "Sign up" at bounding box center [1161, 43] width 82 height 31
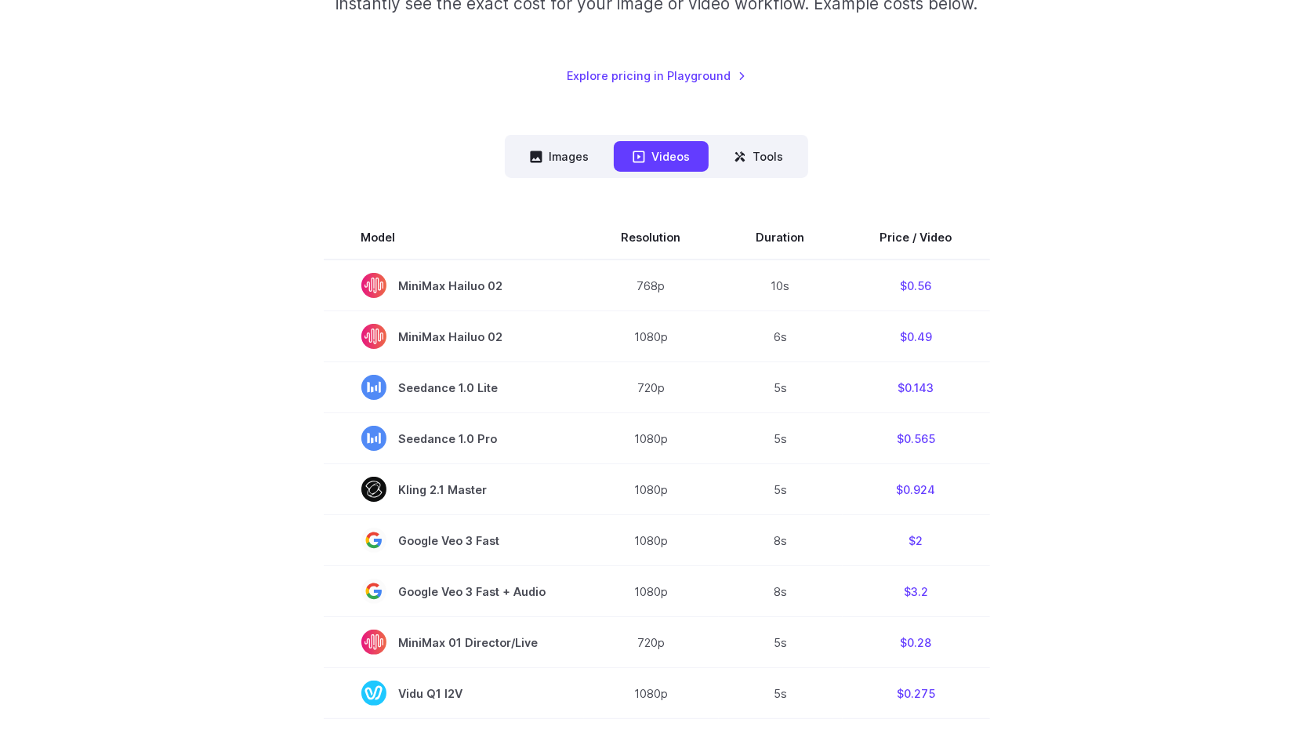
scroll to position [314, 0]
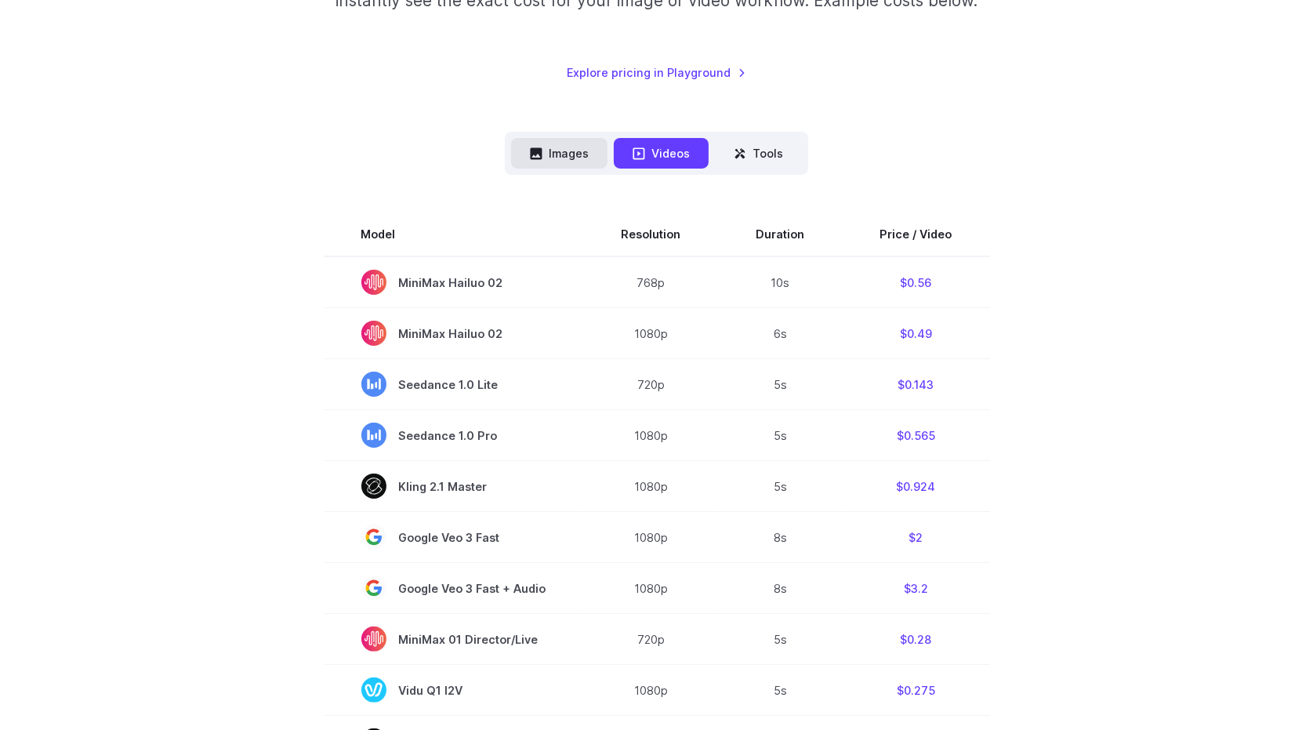
click at [550, 158] on button "Images" at bounding box center [559, 153] width 96 height 31
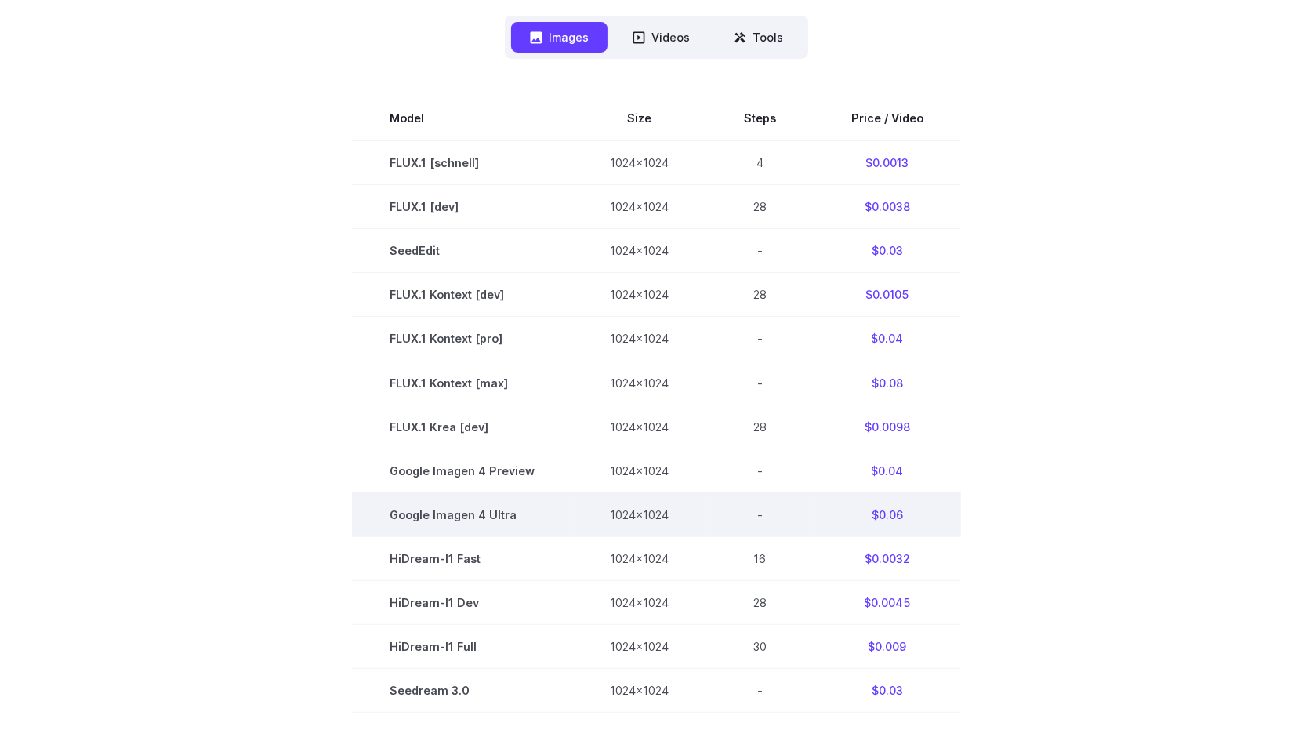
scroll to position [392, 0]
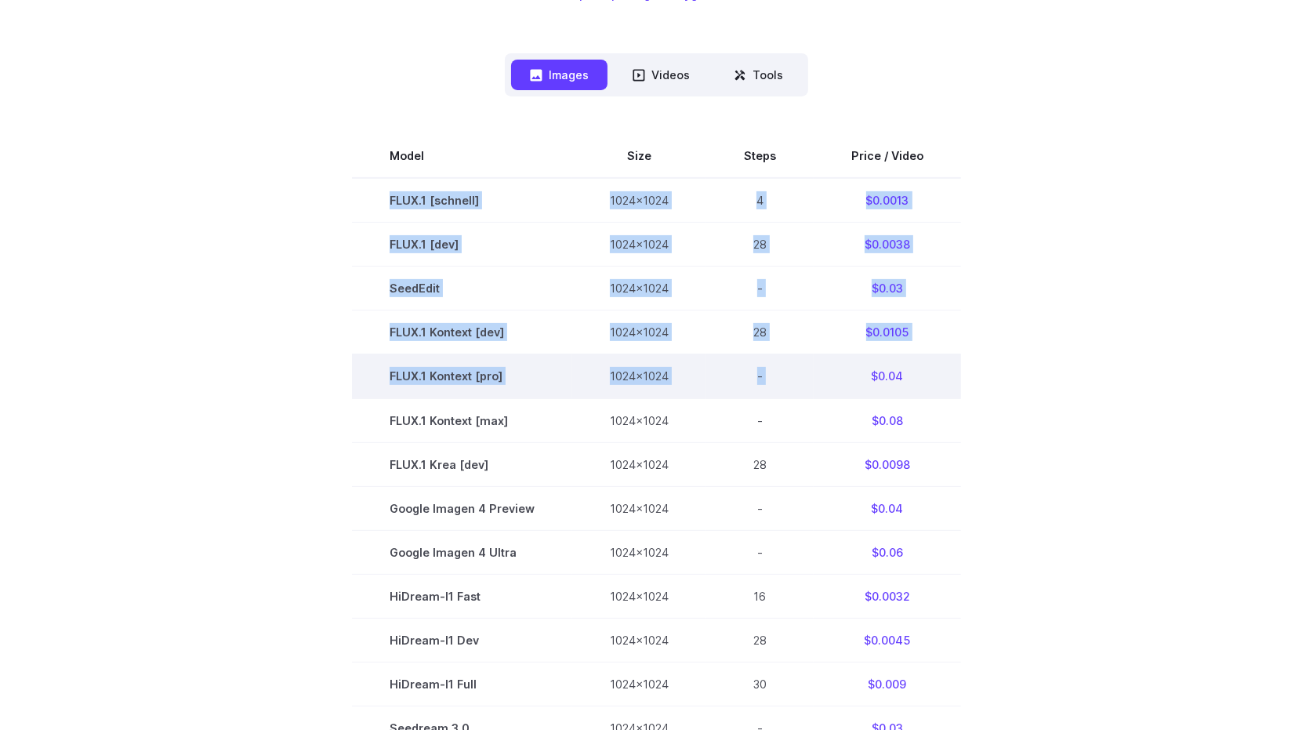
drag, startPoint x: 380, startPoint y: 193, endPoint x: 859, endPoint y: 364, distance: 508.7
click at [859, 364] on tbody "Model Size Steps Price / Video FLUX.1 [schnell] 1024x1024 4 $0.0013 FLUX.1 [dev…" at bounding box center [656, 507] width 609 height 747
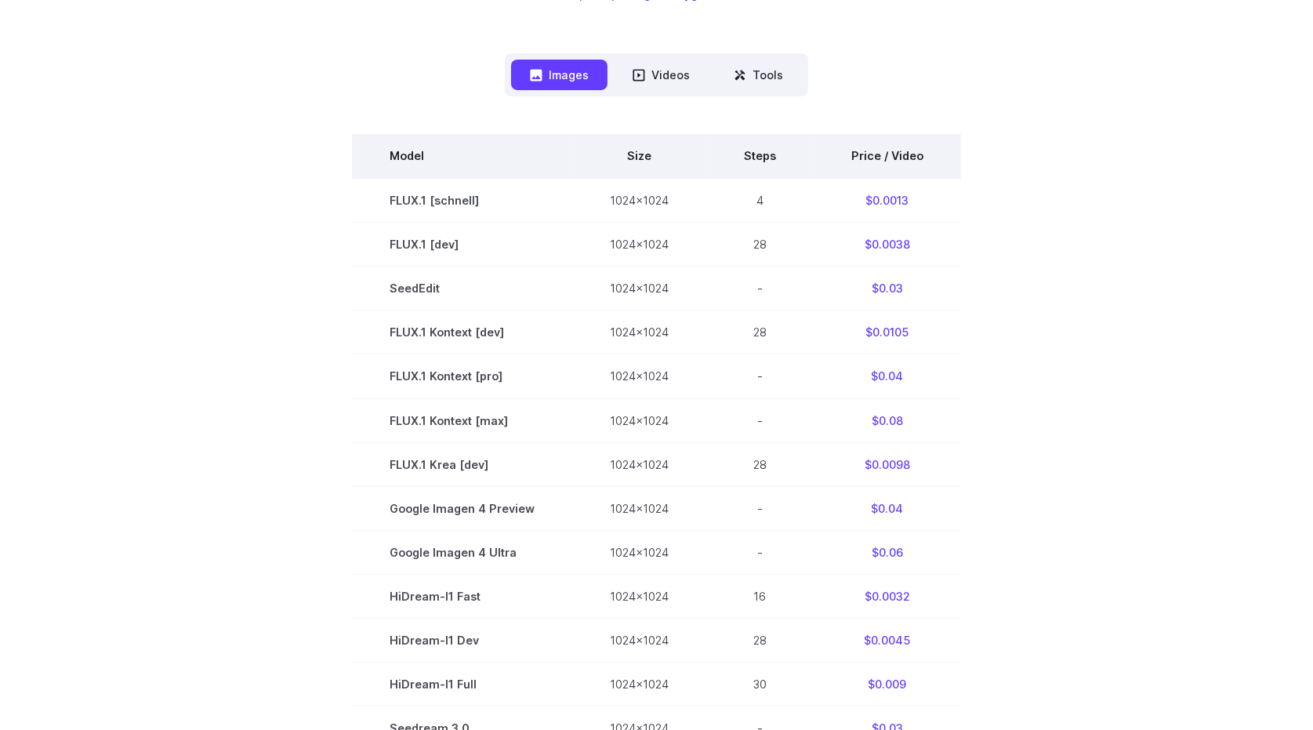
click at [361, 169] on th "Model" at bounding box center [462, 156] width 220 height 44
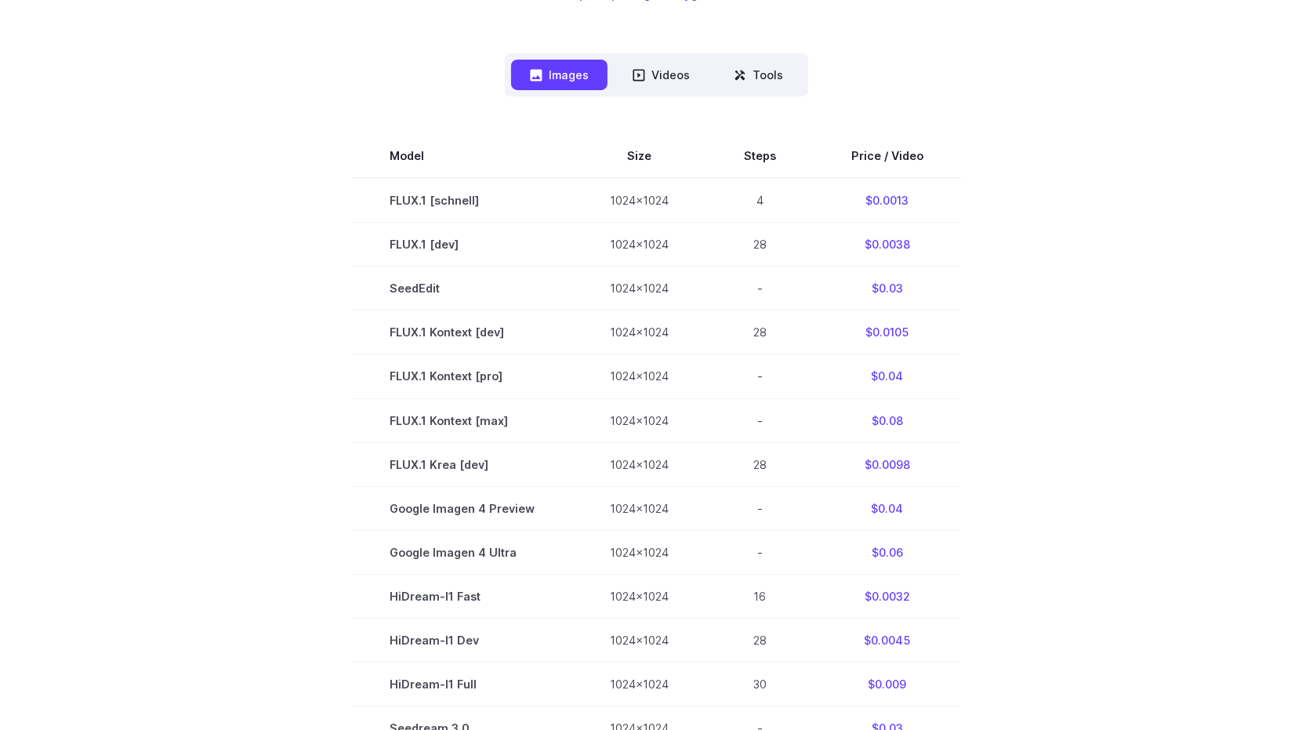
drag, startPoint x: 389, startPoint y: 151, endPoint x: 1017, endPoint y: 528, distance: 733.0
click at [1020, 528] on section "Model Size Steps Price / Video FLUX.1 [schnell] 1024x1024 4 $0.0013 FLUX.1 [dev…" at bounding box center [656, 507] width 1091 height 747
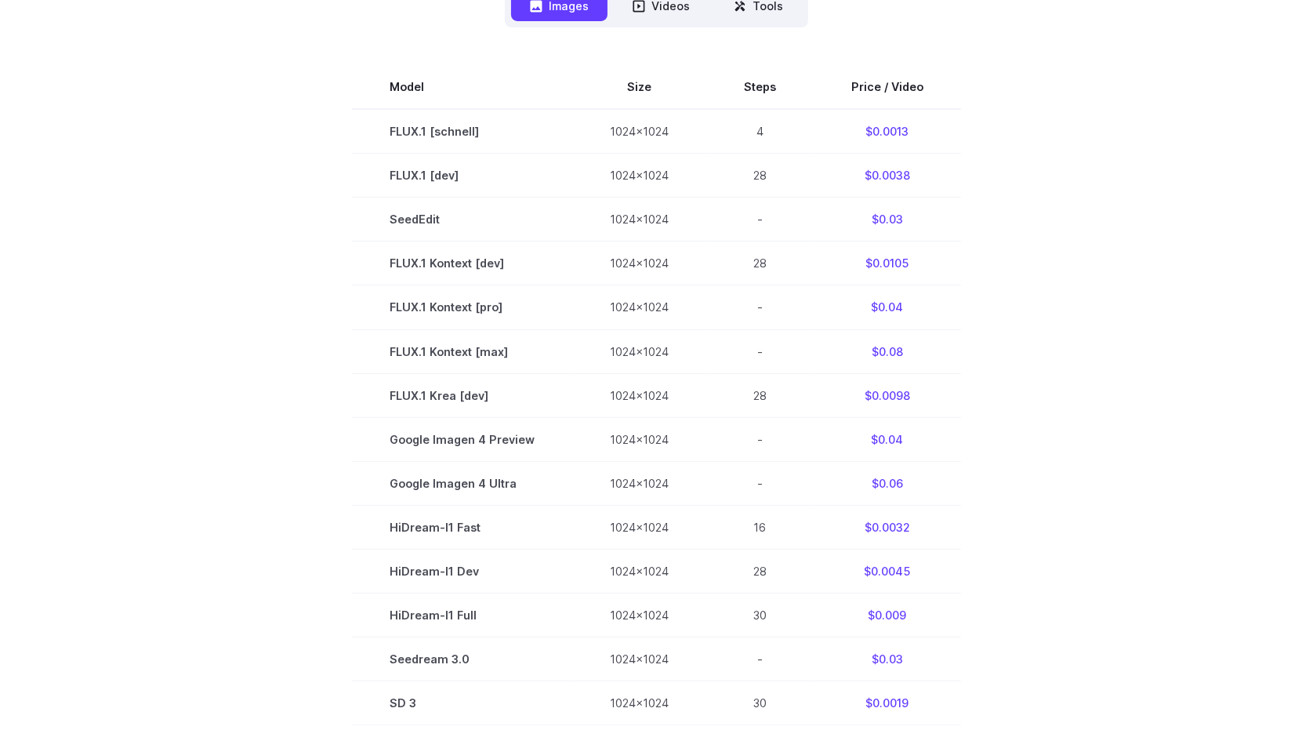
scroll to position [784, 0]
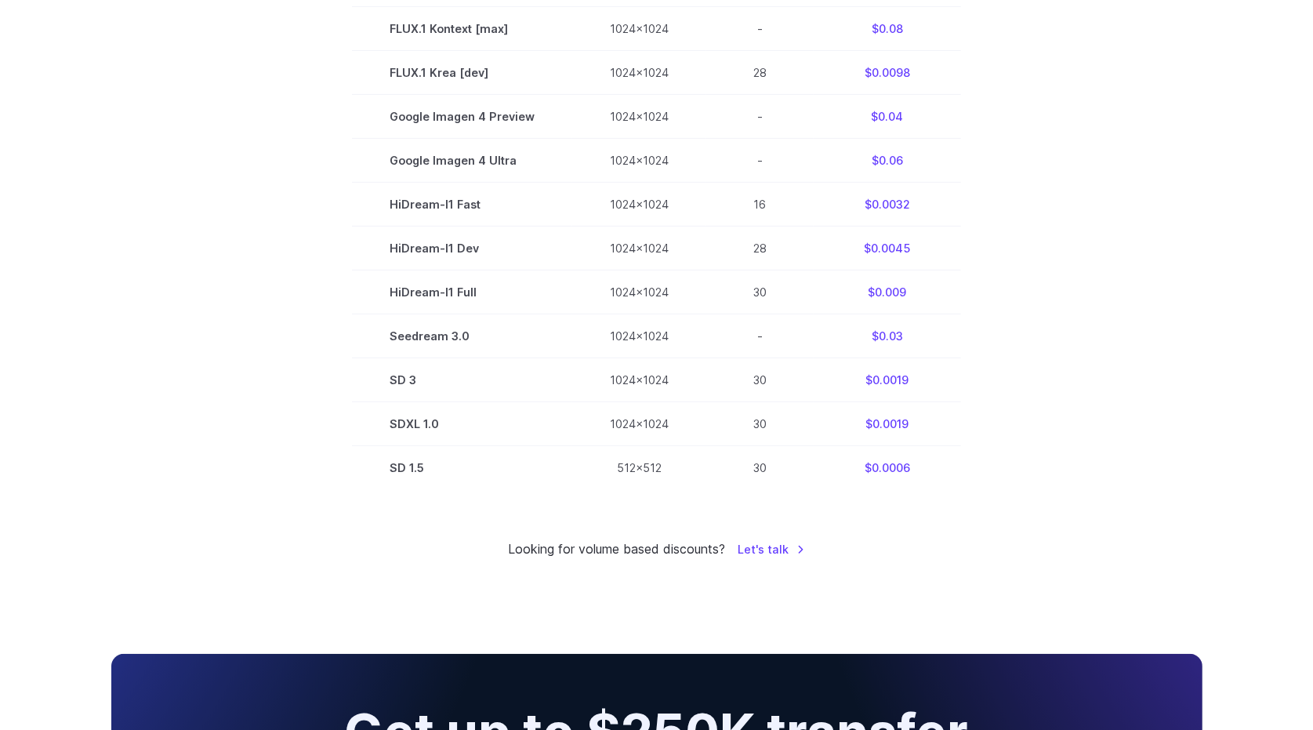
copy table
click at [1024, 361] on section "Model Size Steps Price / Video FLUX.1 [schnell] 1024x1024 4 $0.0013 FLUX.1 [dev…" at bounding box center [656, 115] width 1091 height 747
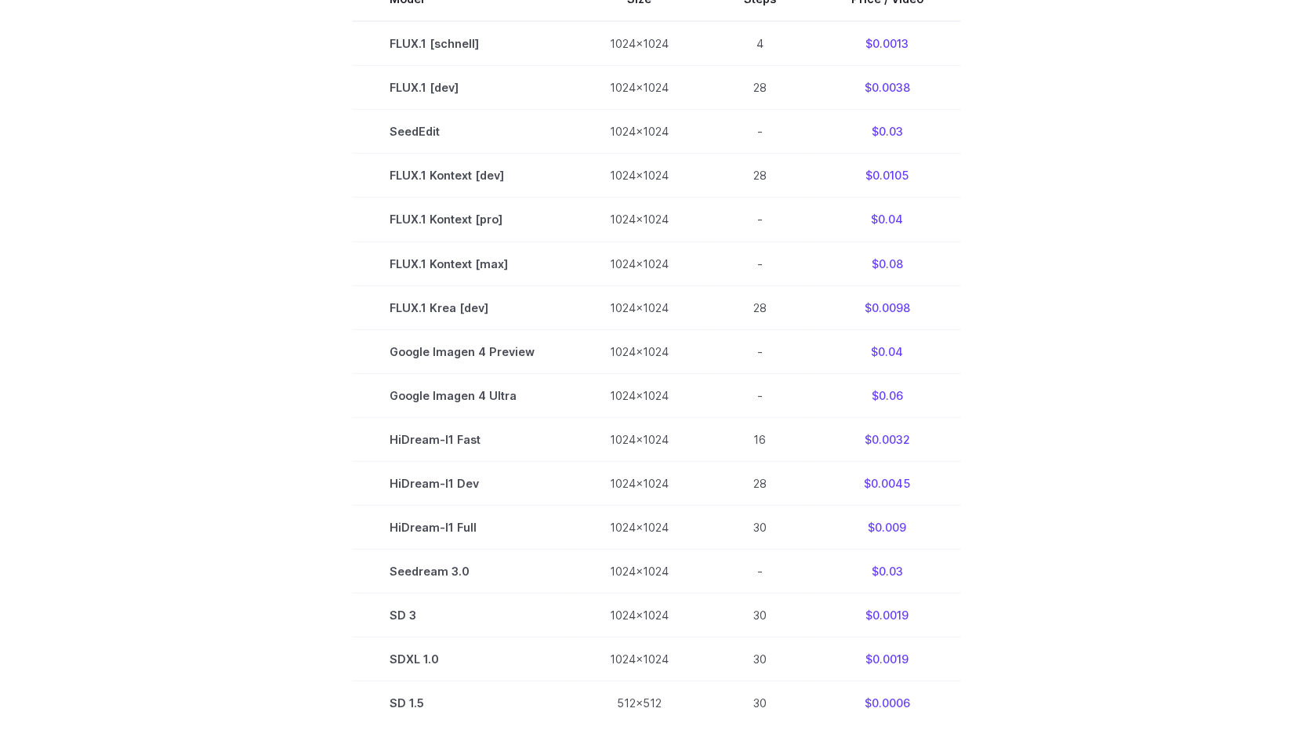
click at [997, 350] on section "Model Size Steps Price / Video FLUX.1 [schnell] 1024x1024 4 $0.0013 FLUX.1 [dev…" at bounding box center [656, 350] width 1091 height 747
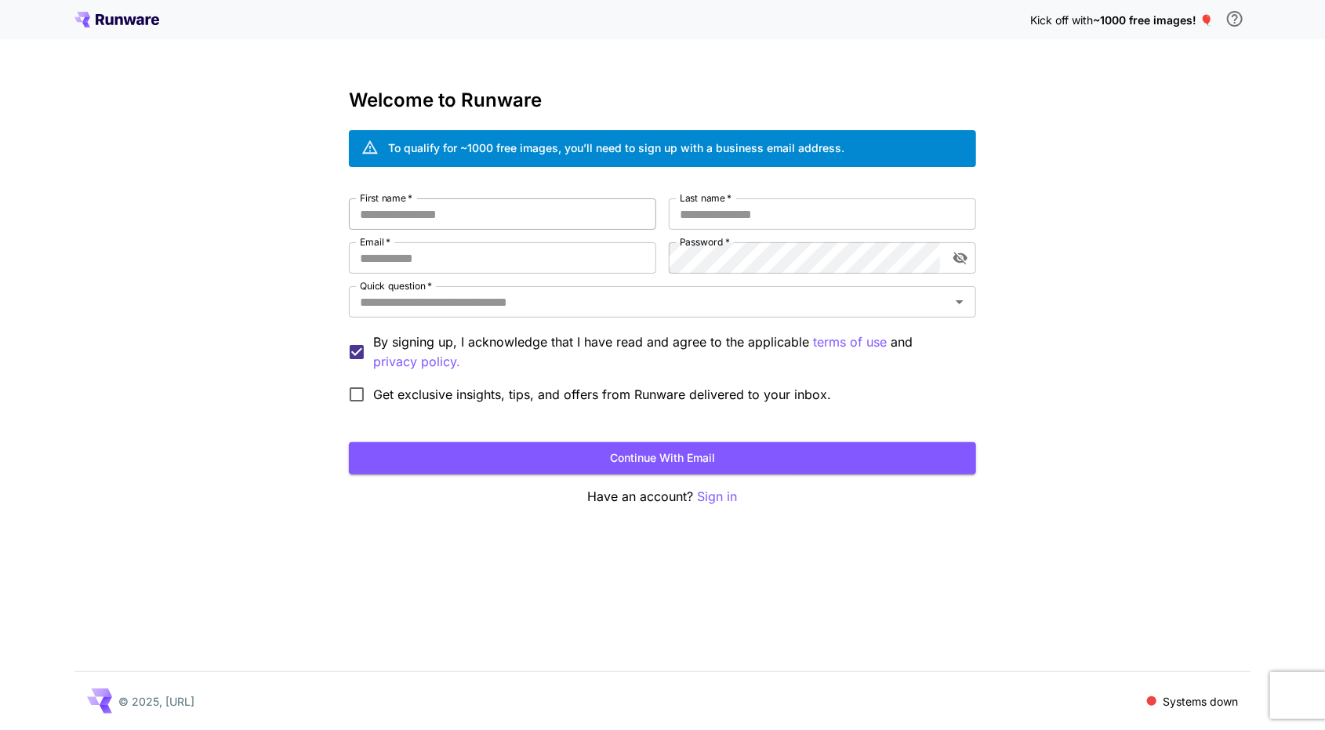
click at [488, 209] on input "First name   *" at bounding box center [502, 213] width 307 height 31
click at [486, 218] on input "First name   *" at bounding box center [502, 213] width 307 height 31
type input "********"
type input "***"
type input "**********"
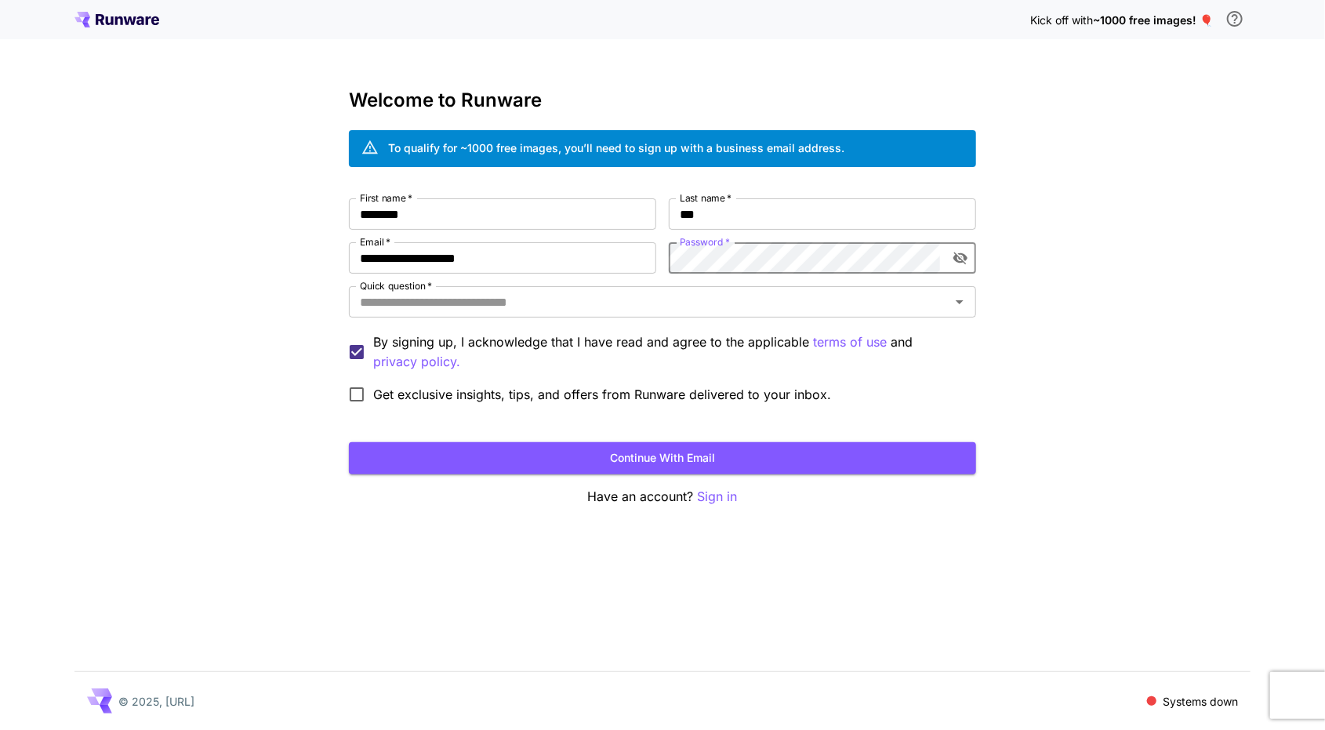
click at [508, 317] on div "Quick question   * Quick question   *" at bounding box center [662, 303] width 627 height 34
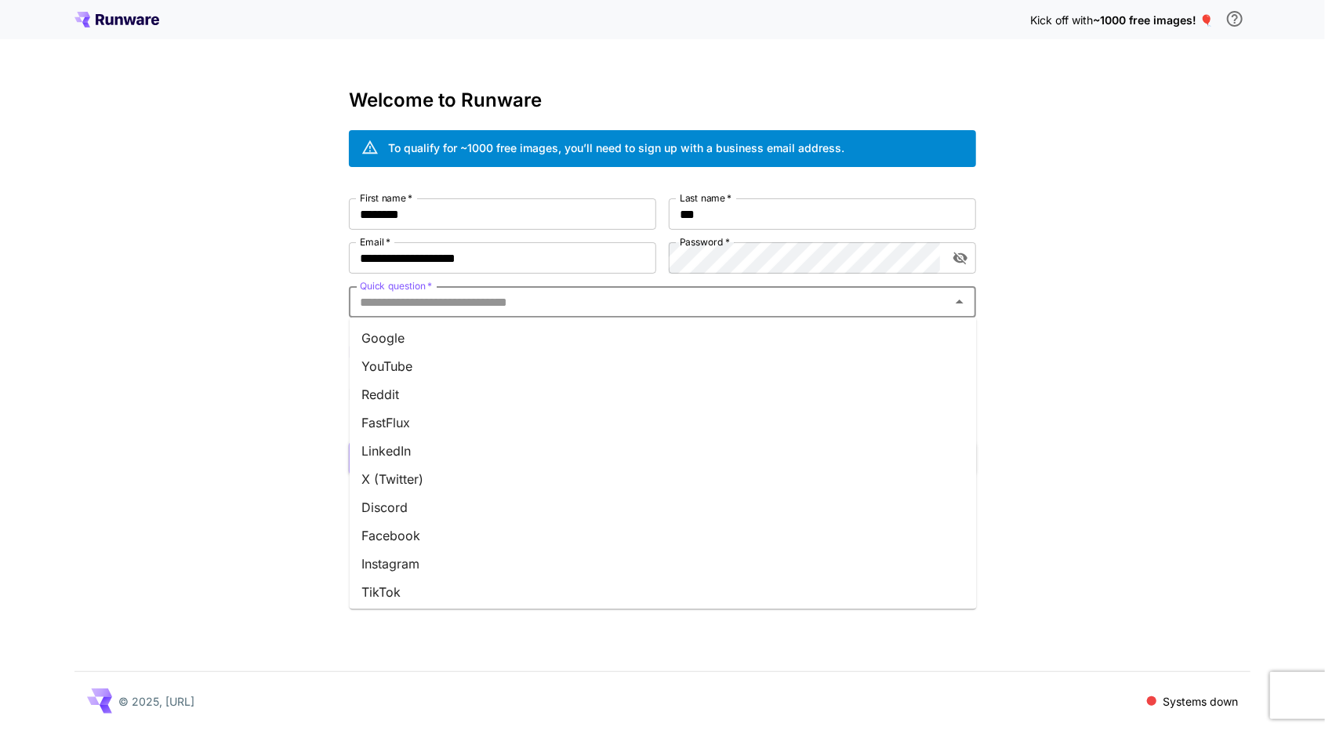
click at [509, 306] on input "Quick question   *" at bounding box center [649, 302] width 592 height 22
click at [489, 337] on li "Google" at bounding box center [663, 338] width 627 height 28
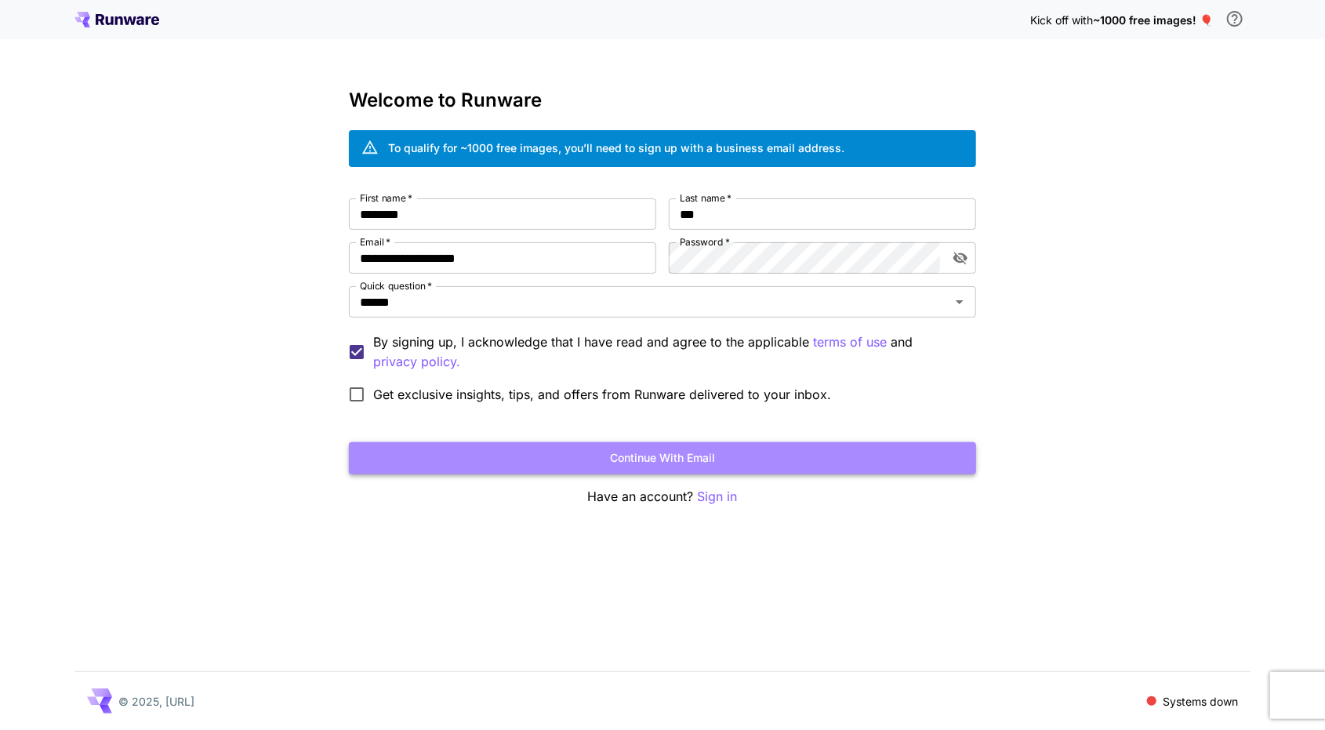
click at [561, 459] on button "Continue with email" at bounding box center [662, 458] width 627 height 32
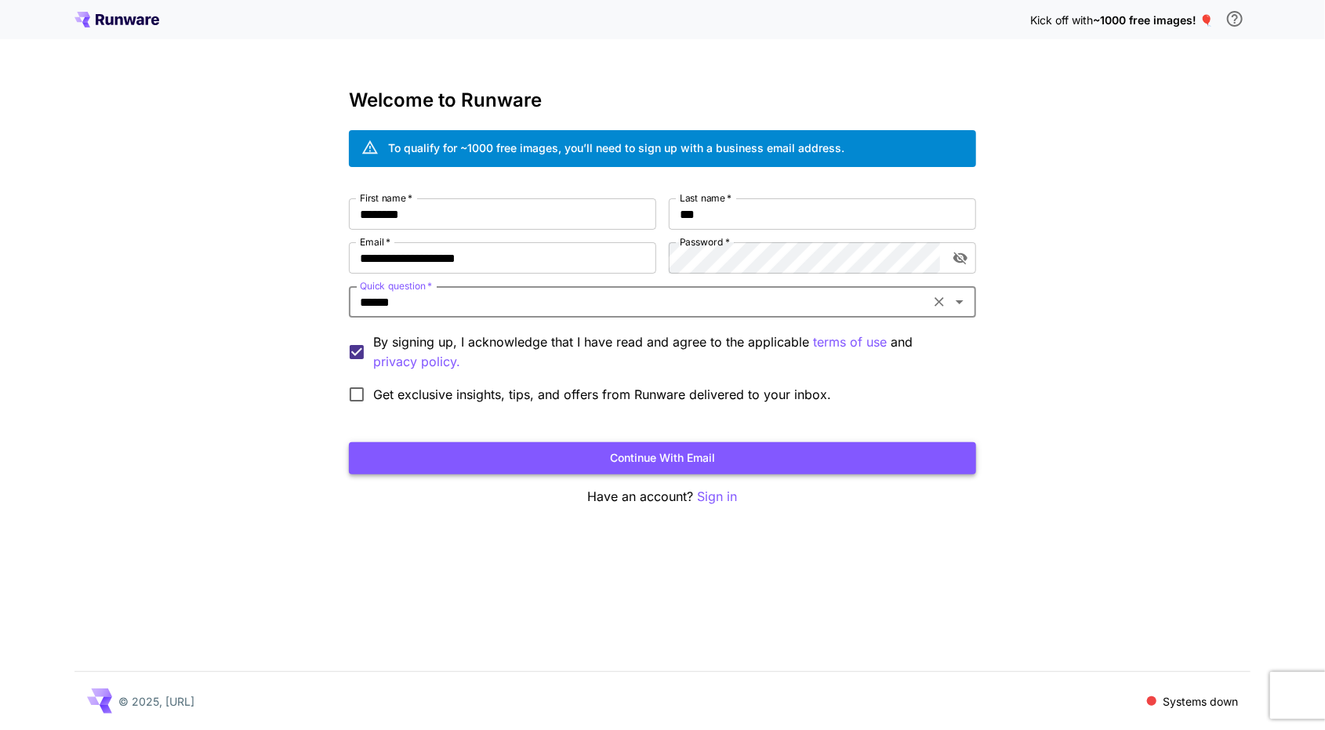
click at [695, 467] on button "Continue with email" at bounding box center [662, 458] width 627 height 32
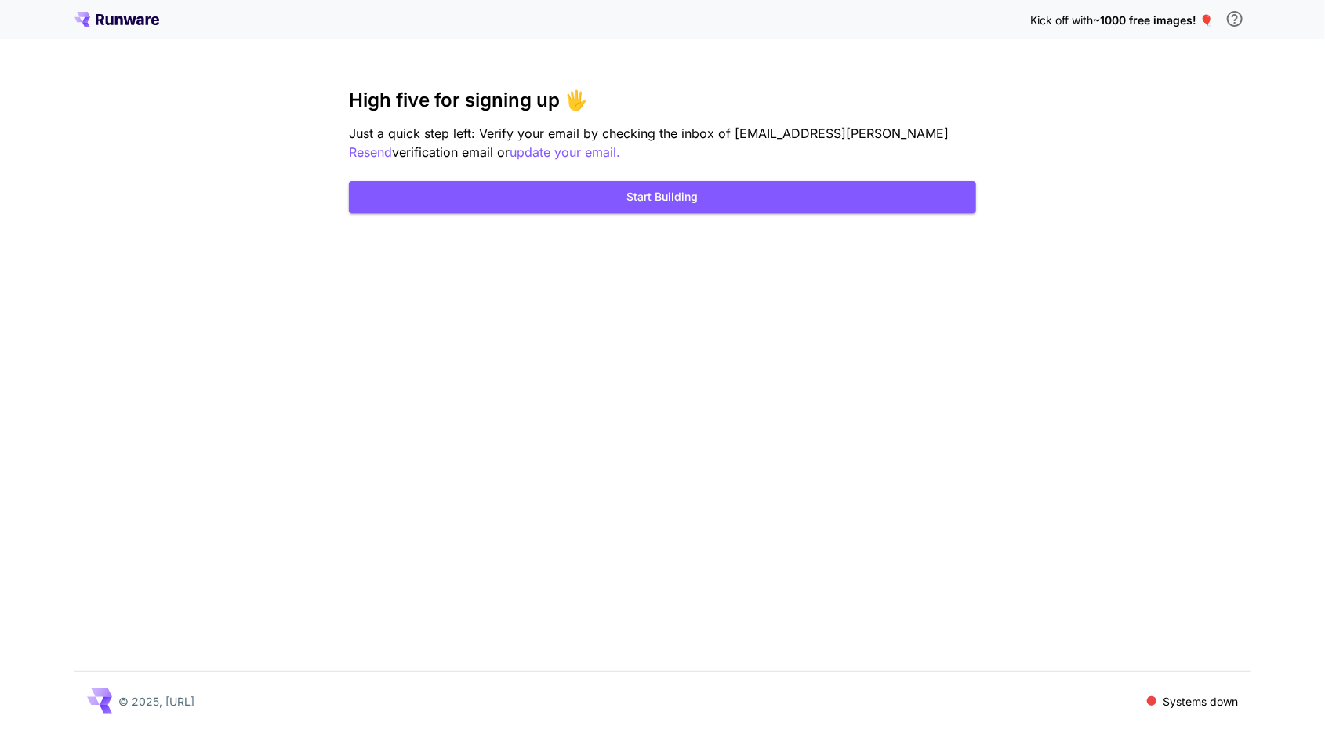
click at [784, 129] on span "Just a quick step left: Verify your email by checking the inbox of scarlett@sta…" at bounding box center [649, 133] width 600 height 16
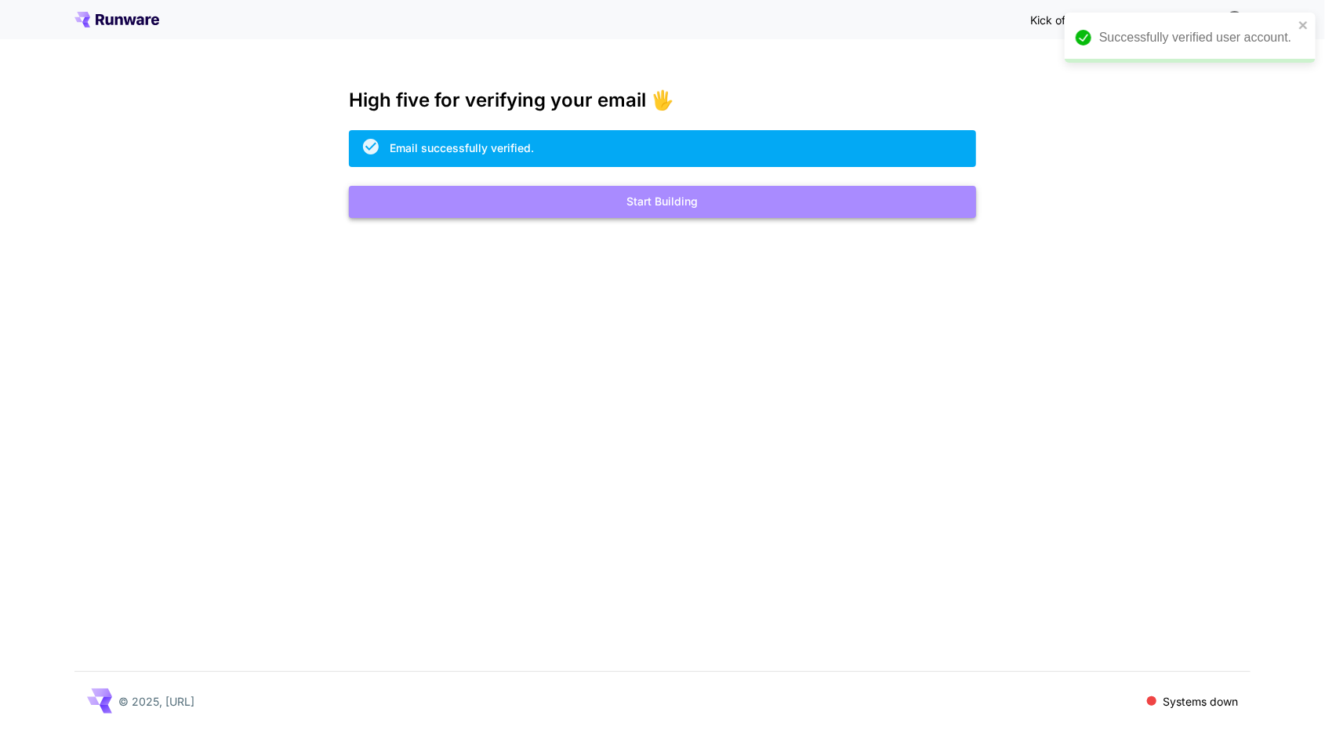
click at [933, 212] on button "Start Building" at bounding box center [662, 202] width 627 height 32
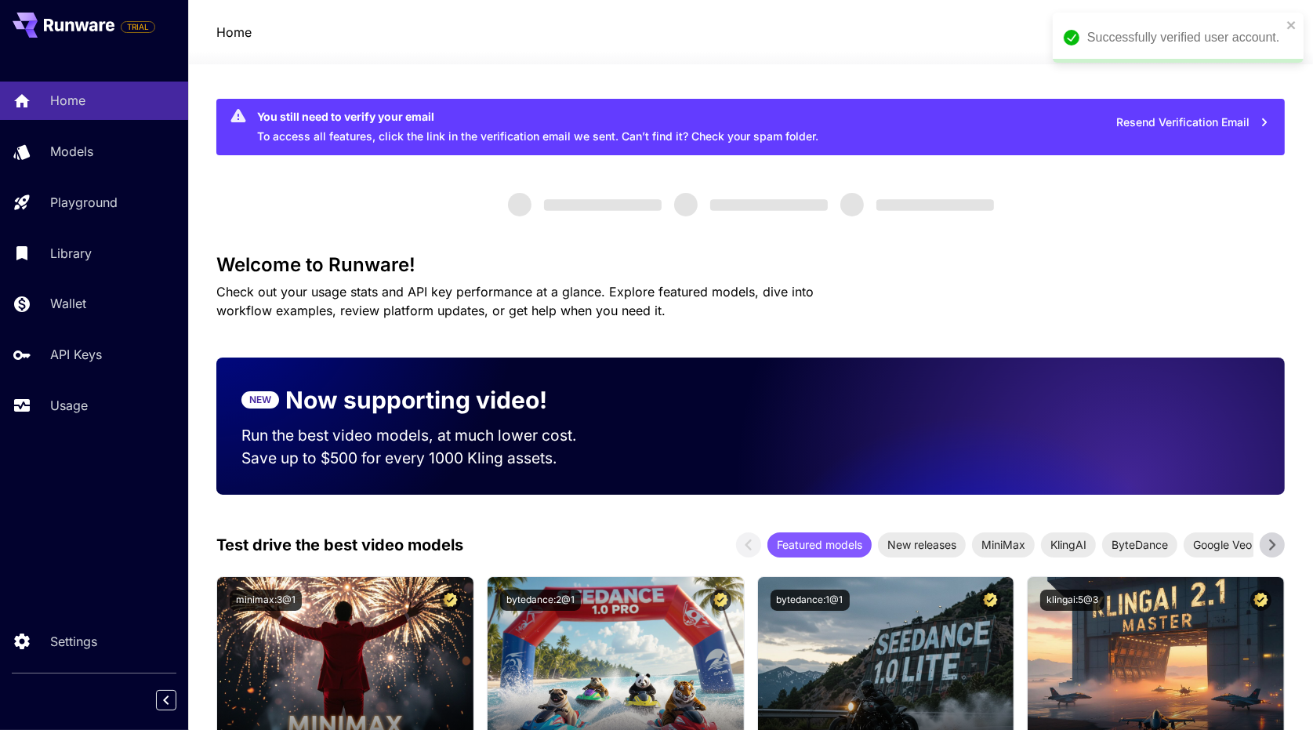
click at [439, 298] on span "Check out your usage stats and API key performance at a glance. Explore feature…" at bounding box center [514, 301] width 597 height 34
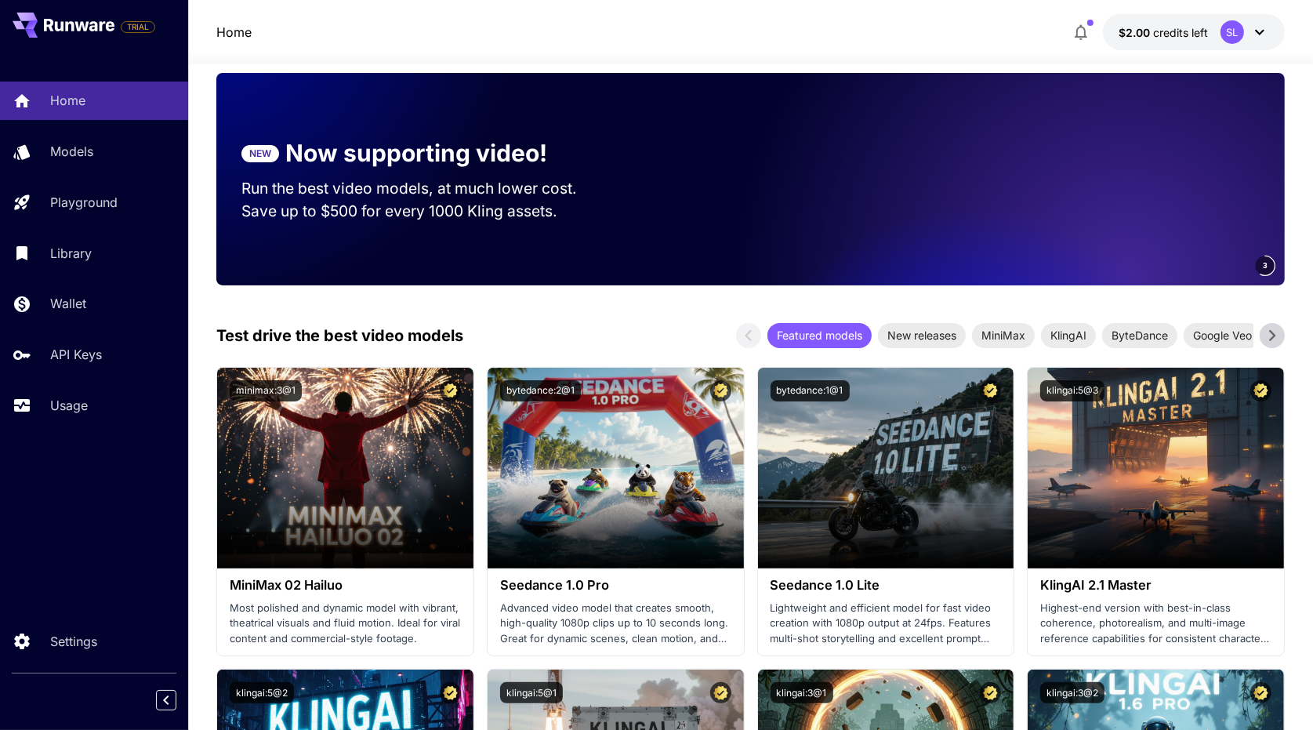
scroll to position [314, 0]
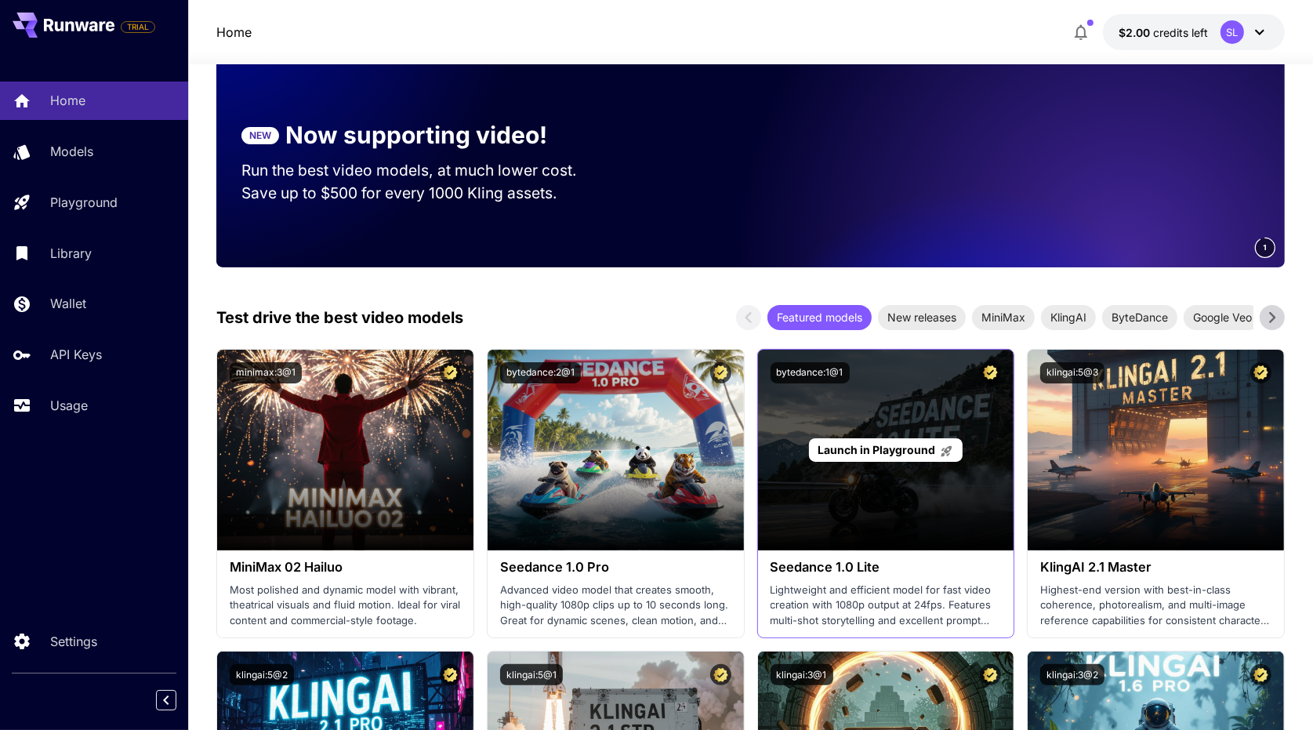
click at [884, 444] on span "Launch in Playground" at bounding box center [877, 449] width 118 height 13
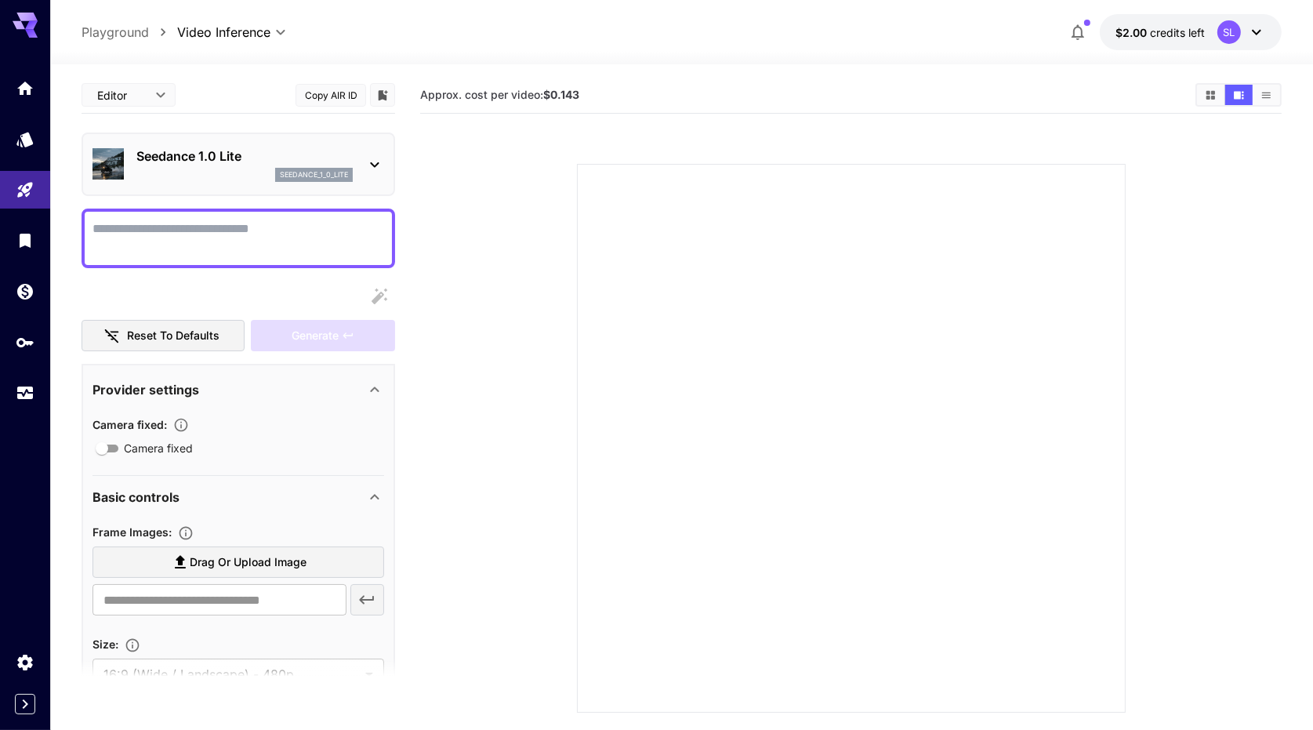
click at [136, 37] on p "Playground" at bounding box center [115, 32] width 67 height 19
type input "**********"
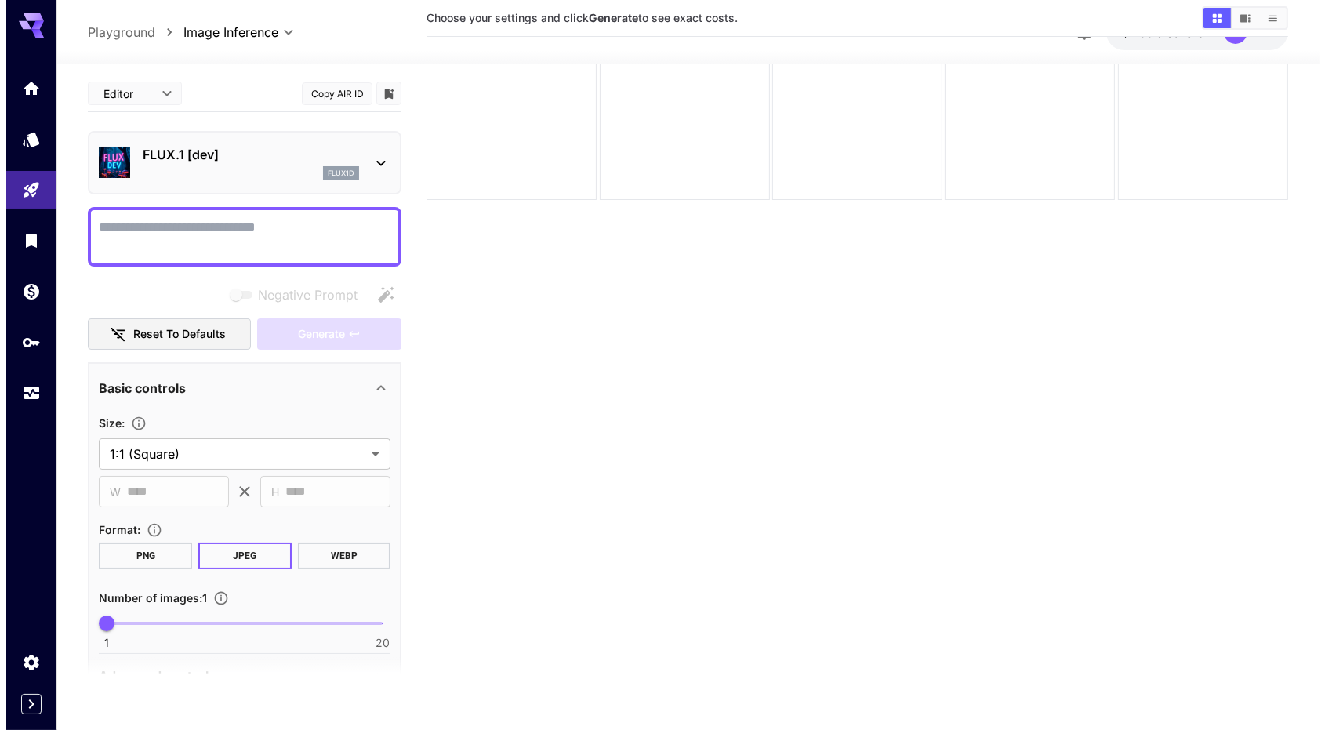
scroll to position [124, 0]
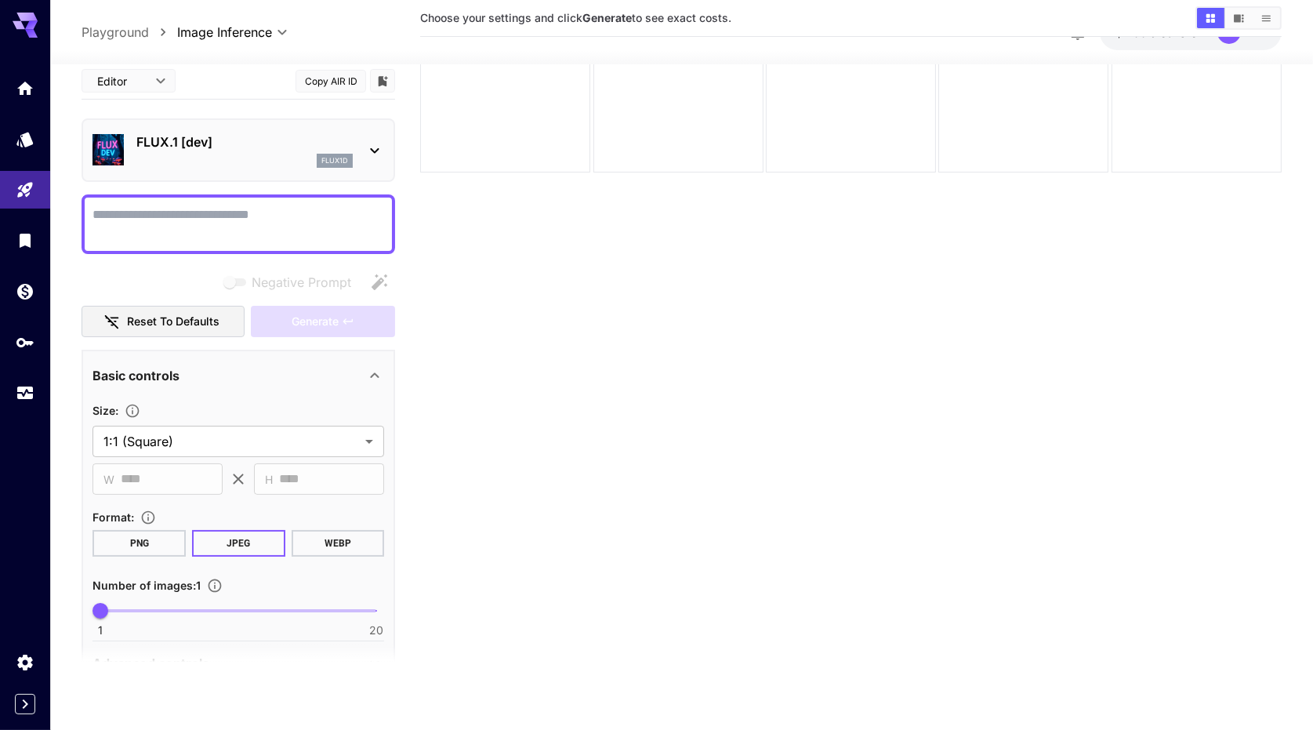
click at [275, 154] on div "flux1d" at bounding box center [244, 161] width 216 height 14
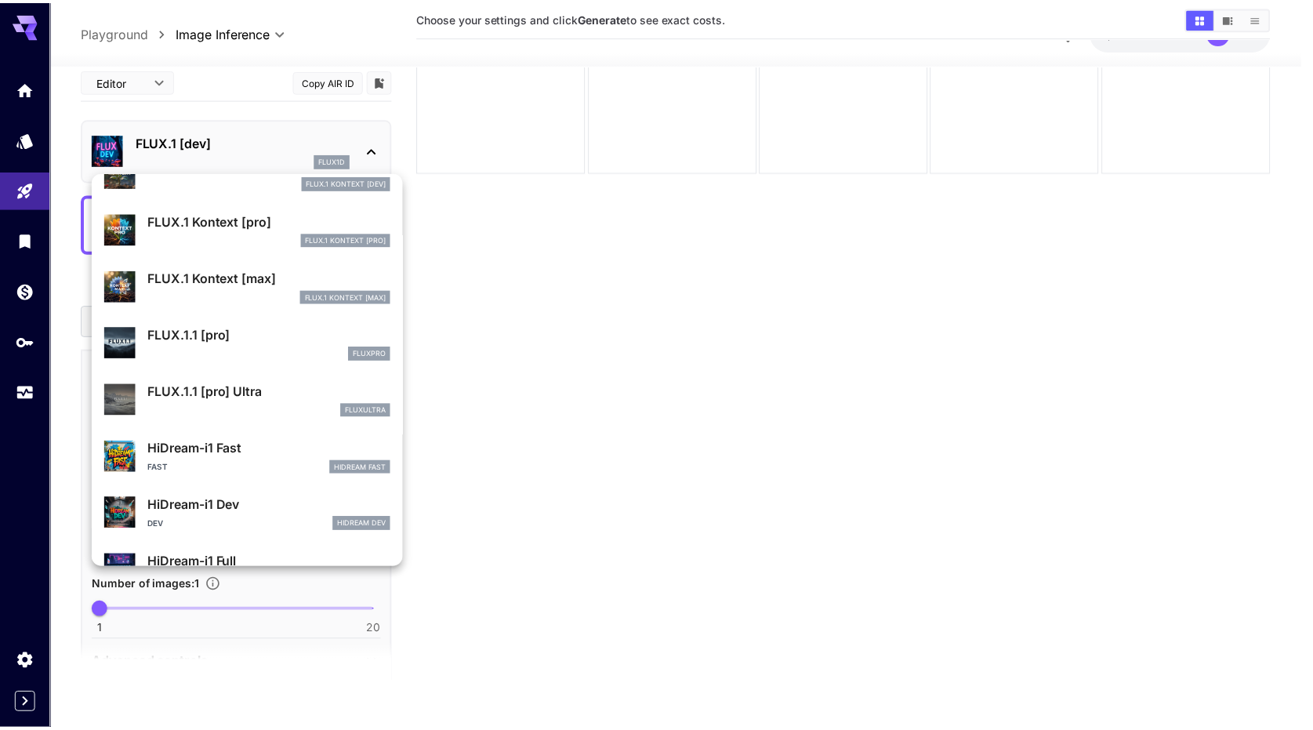
scroll to position [1096, 0]
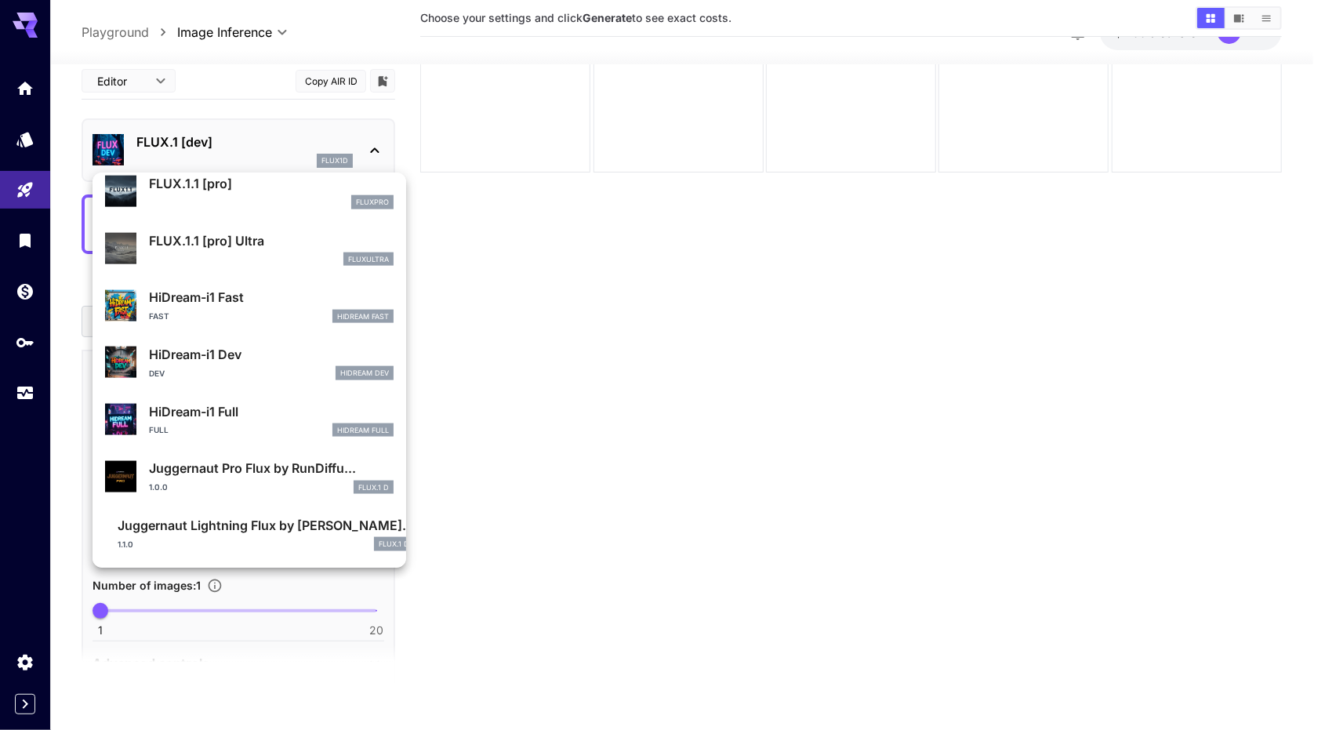
drag, startPoint x: 571, startPoint y: 299, endPoint x: 602, endPoint y: 309, distance: 33.0
click at [575, 299] on div at bounding box center [662, 365] width 1325 height 730
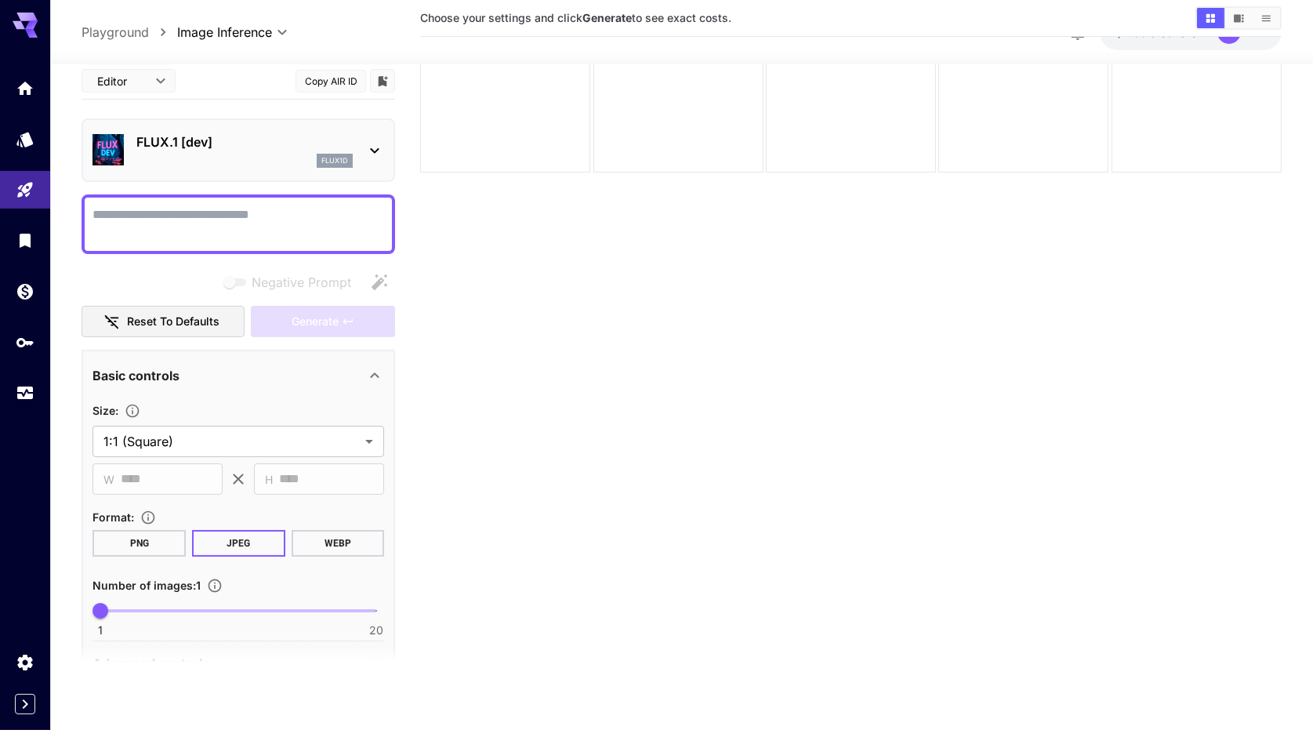
click at [567, 265] on section "Choose your settings and click Generate to see exact costs." at bounding box center [850, 318] width 861 height 730
click at [238, 169] on div "FLUX.1 [dev] flux1d" at bounding box center [238, 150] width 292 height 48
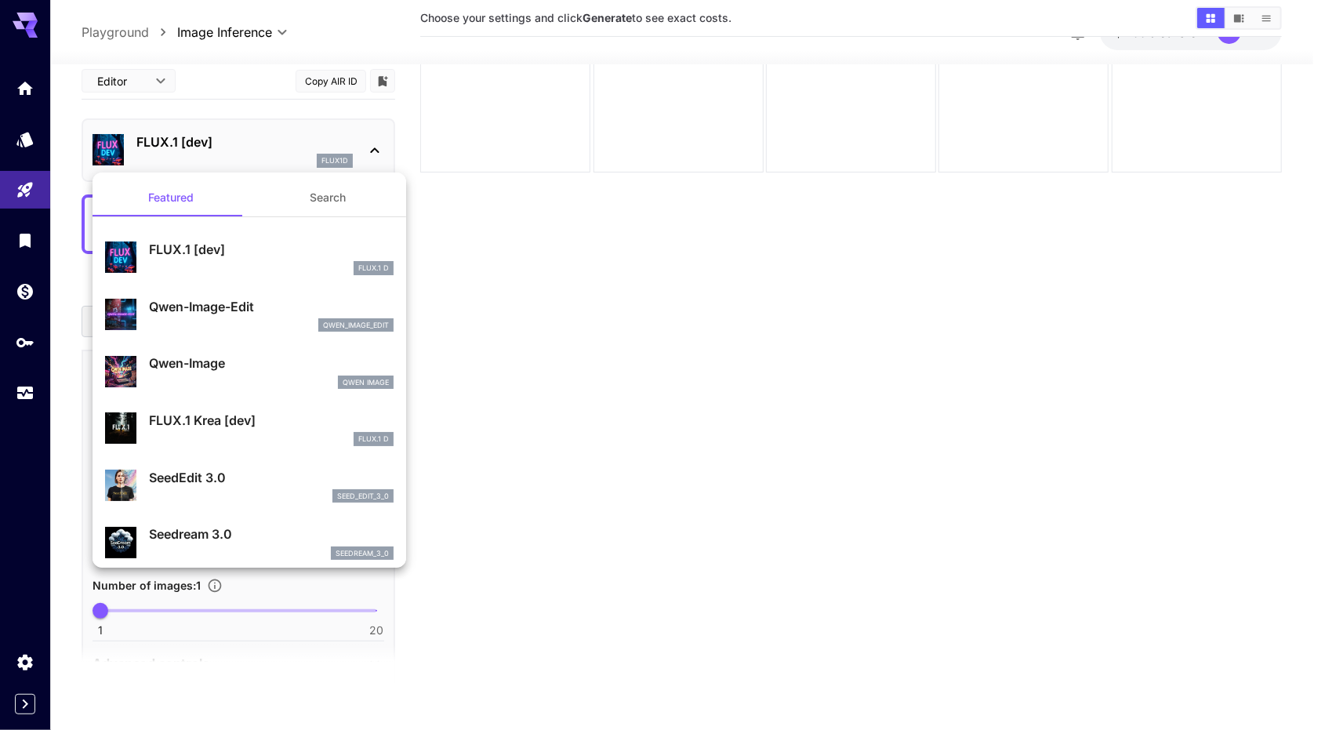
click at [601, 297] on div at bounding box center [662, 365] width 1325 height 730
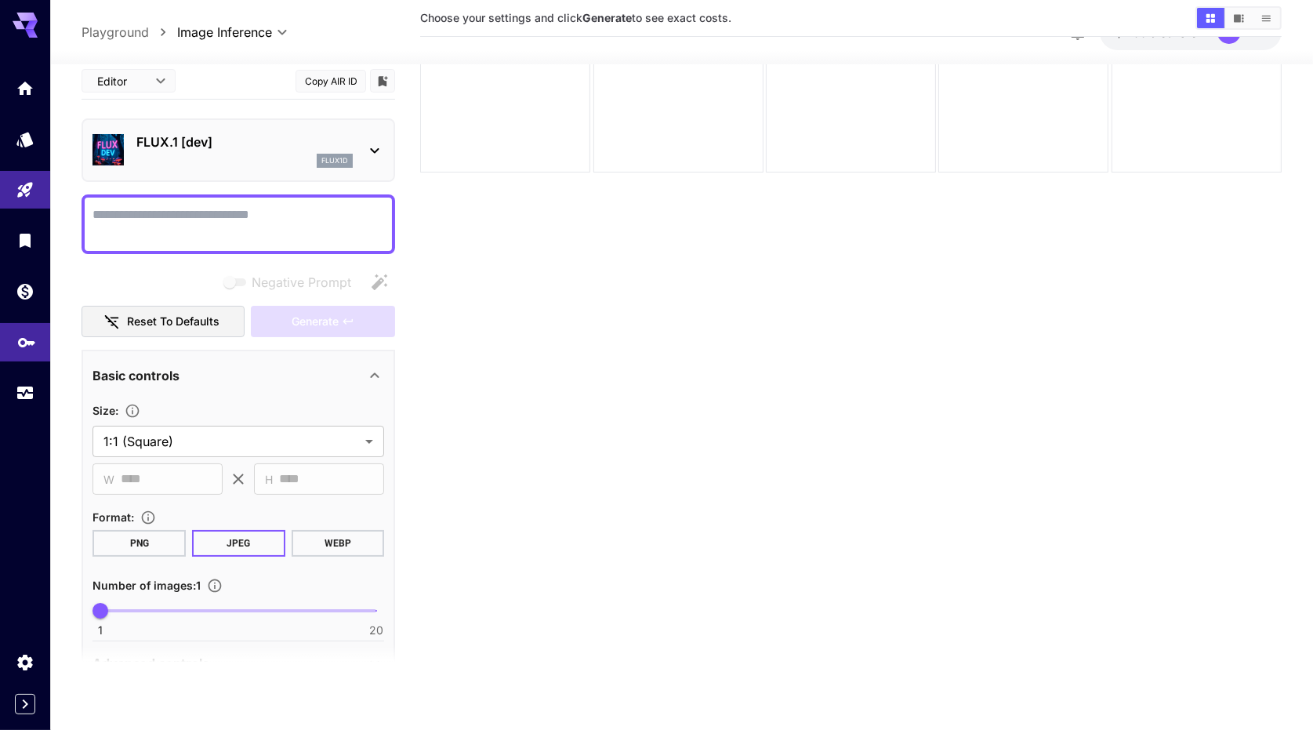
click at [27, 356] on link at bounding box center [25, 342] width 50 height 38
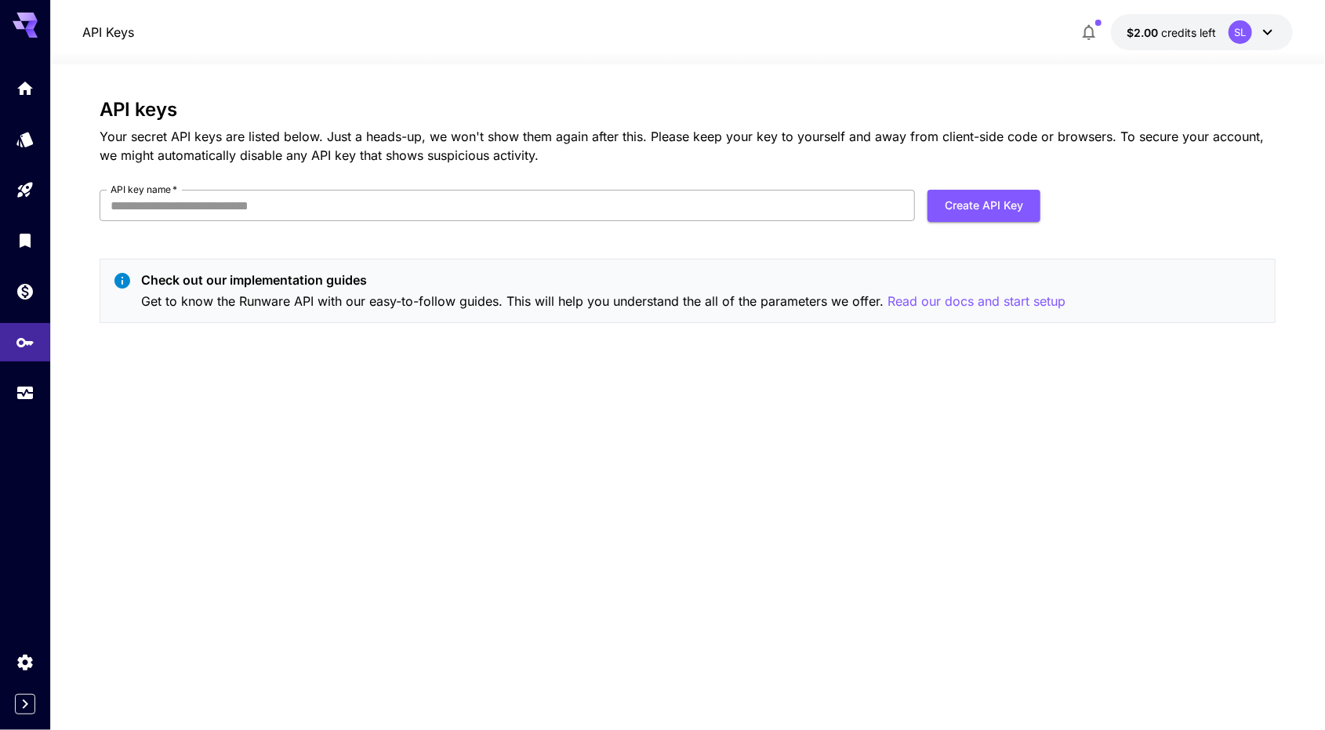
click at [329, 212] on input "API key name   *" at bounding box center [507, 205] width 815 height 31
click at [379, 154] on p "Your secret API keys are listed below. Just a heads-up, we won't show them agai…" at bounding box center [688, 146] width 1176 height 38
click at [513, 145] on p "Your secret API keys are listed below. Just a heads-up, we won't show them agai…" at bounding box center [688, 146] width 1176 height 38
click at [604, 140] on p "Your secret API keys are listed below. Just a heads-up, we won't show them agai…" at bounding box center [688, 146] width 1176 height 38
click at [811, 150] on p "Your secret API keys are listed below. Just a heads-up, we won't show them agai…" at bounding box center [688, 146] width 1176 height 38
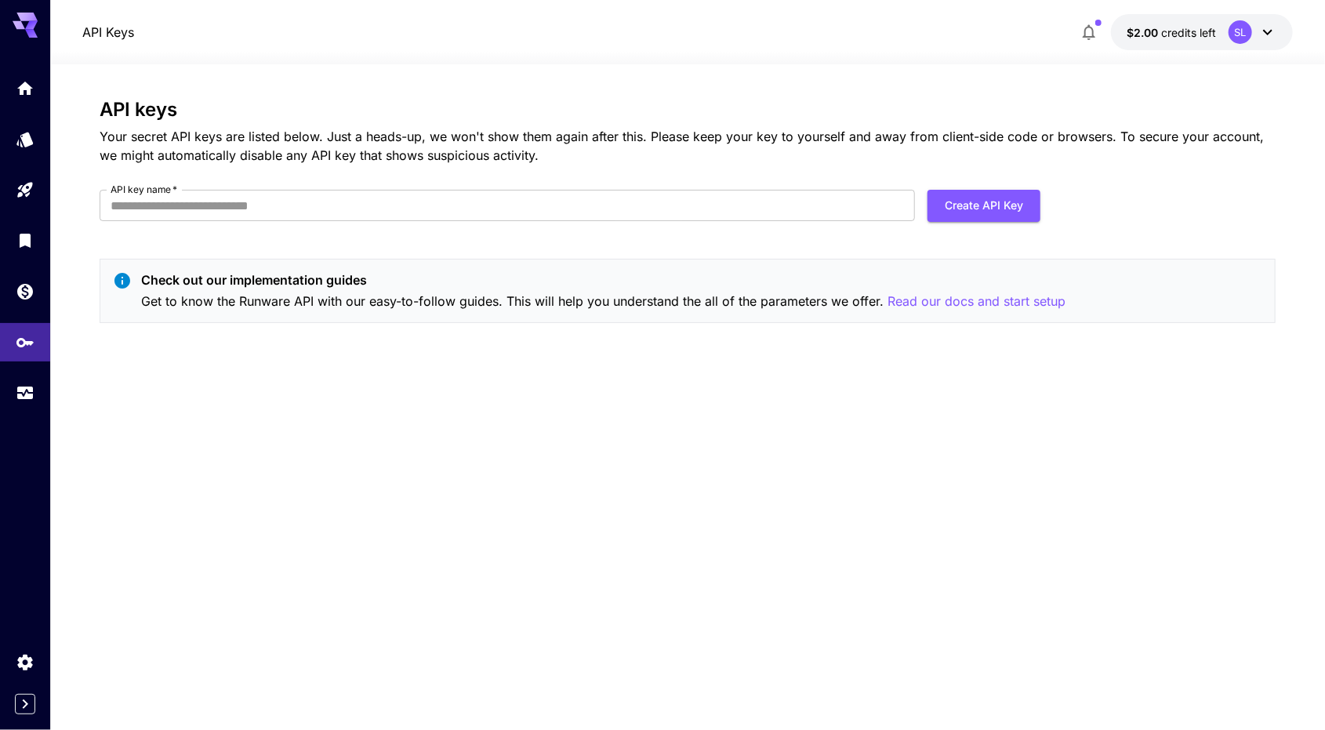
click at [847, 134] on p "Your secret API keys are listed below. Just a heads-up, we won't show them agai…" at bounding box center [688, 146] width 1176 height 38
click at [875, 137] on p "Your secret API keys are listed below. Just a heads-up, we won't show them agai…" at bounding box center [688, 146] width 1176 height 38
click at [878, 136] on p "Your secret API keys are listed below. Just a heads-up, we won't show them agai…" at bounding box center [688, 146] width 1176 height 38
click at [741, 145] on p "Your secret API keys are listed below. Just a heads-up, we won't show them agai…" at bounding box center [688, 146] width 1176 height 38
drag, startPoint x: 960, startPoint y: 300, endPoint x: 739, endPoint y: 286, distance: 221.5
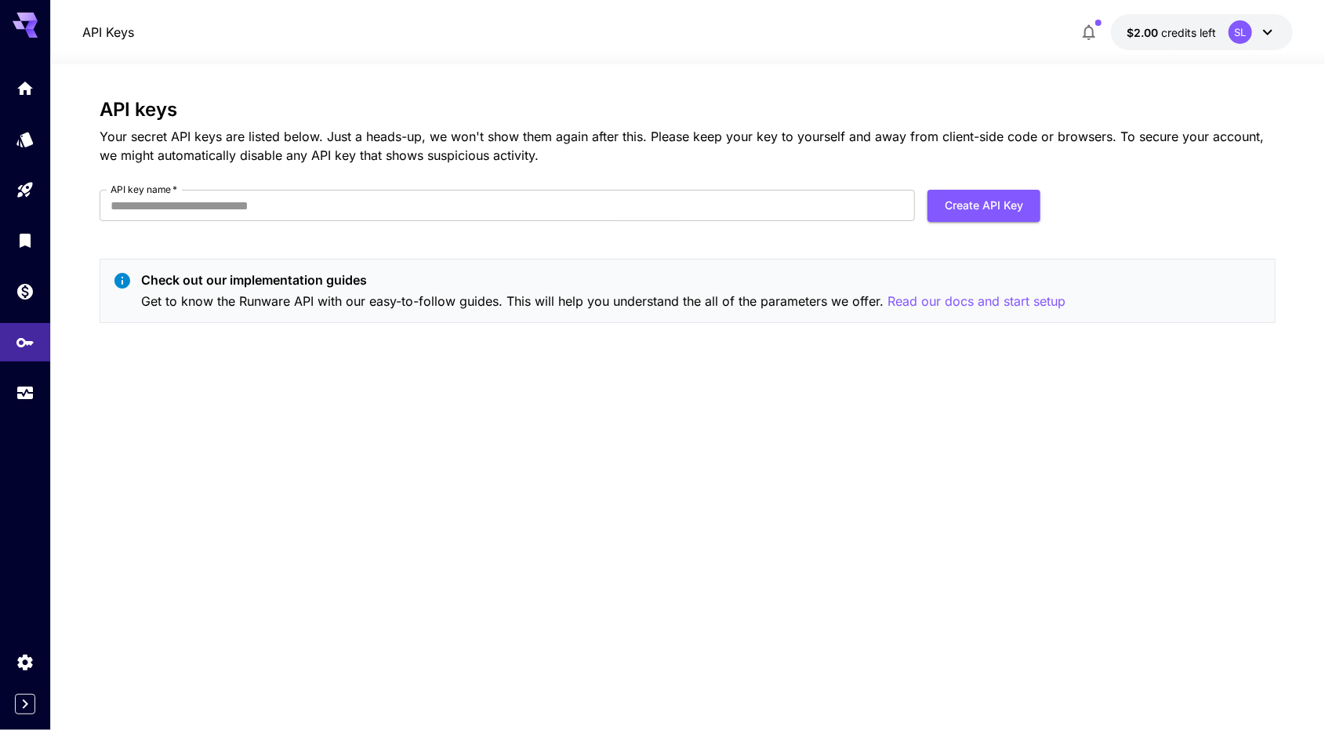
click at [739, 286] on p "Check out our implementation guides" at bounding box center [603, 279] width 924 height 19
click at [672, 220] on input "API key name   *" at bounding box center [507, 205] width 815 height 31
type input "********"
click at [876, 129] on p "Your secret API keys are listed below. Just a heads-up, we won't show them agai…" at bounding box center [688, 146] width 1176 height 38
click at [966, 203] on button "Create API Key" at bounding box center [983, 206] width 113 height 32
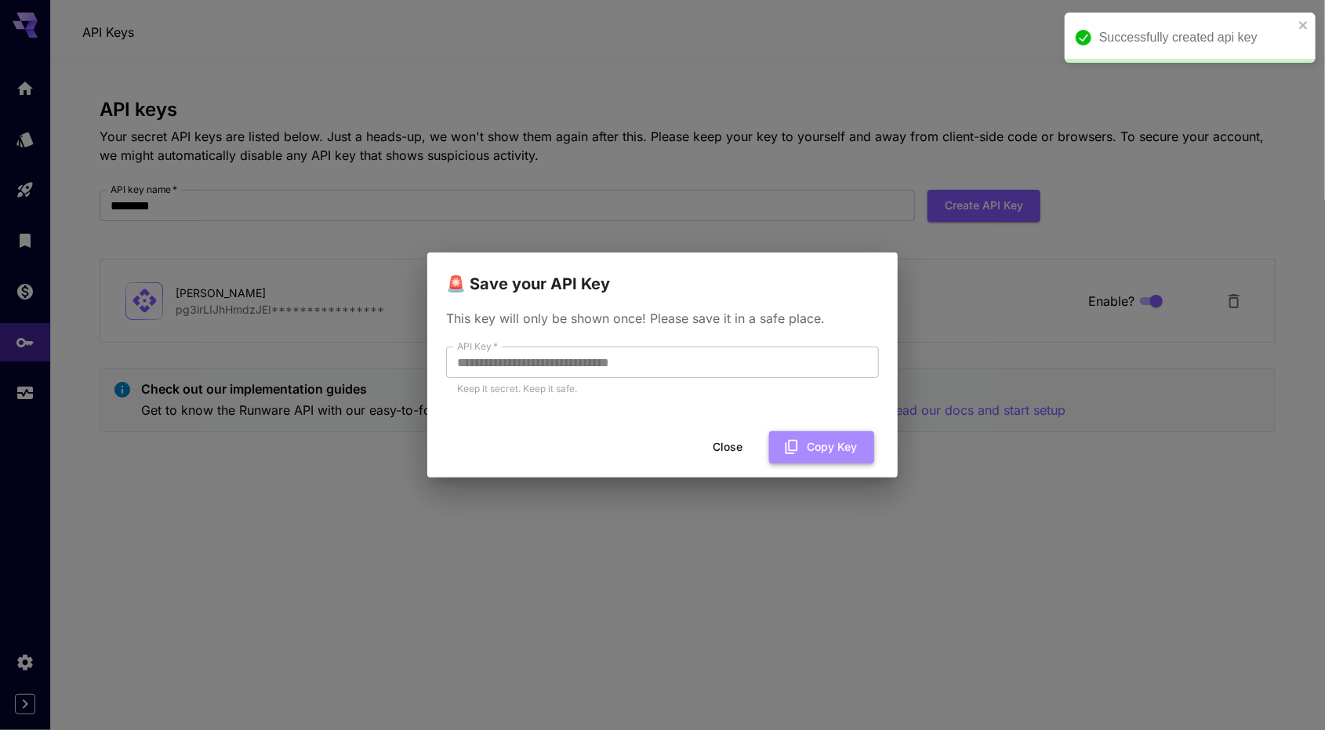
click at [803, 455] on button "Copy Key" at bounding box center [821, 447] width 105 height 32
click at [724, 442] on button "Close" at bounding box center [727, 447] width 71 height 32
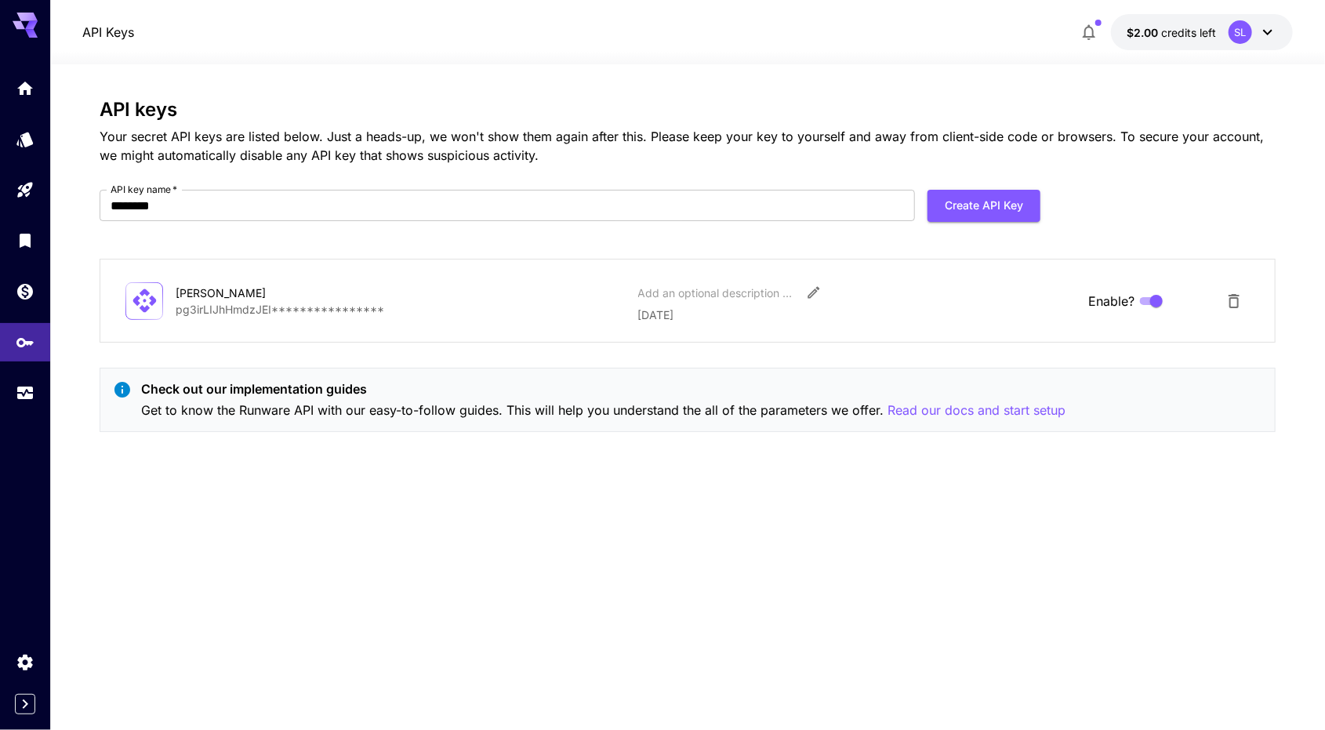
click at [546, 245] on div "**********" at bounding box center [688, 272] width 1176 height 346
click at [937, 408] on p "Read our docs and start setup" at bounding box center [976, 411] width 178 height 20
